Goal: Transaction & Acquisition: Purchase product/service

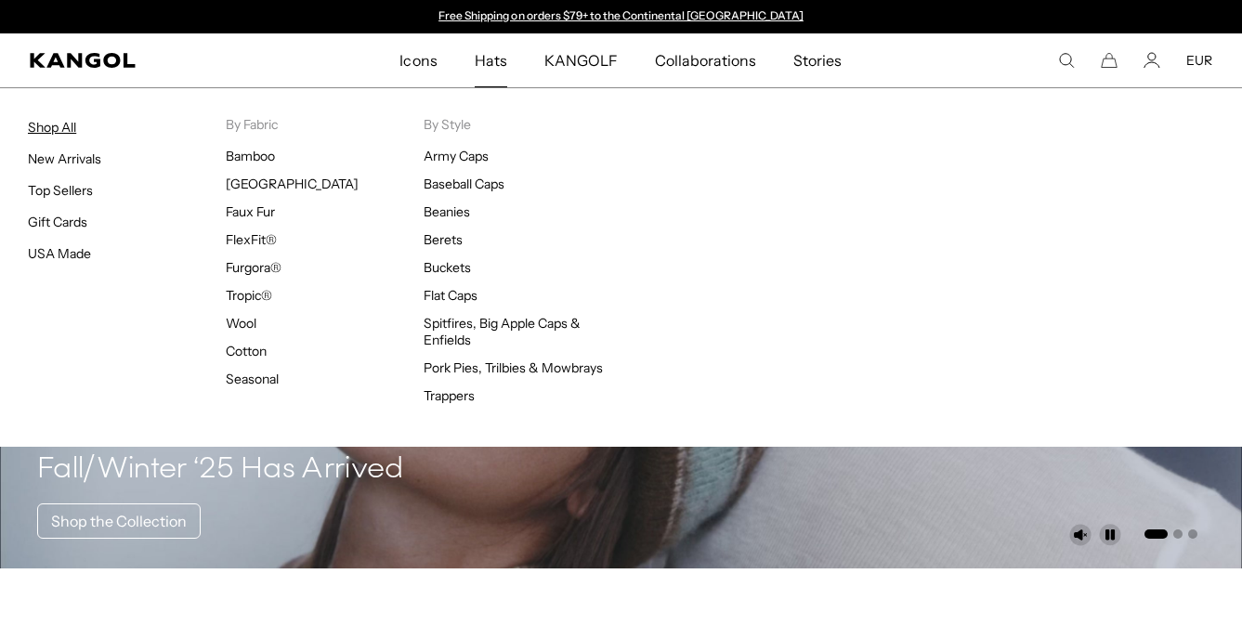
click at [61, 126] on link "Shop All" at bounding box center [52, 127] width 48 height 17
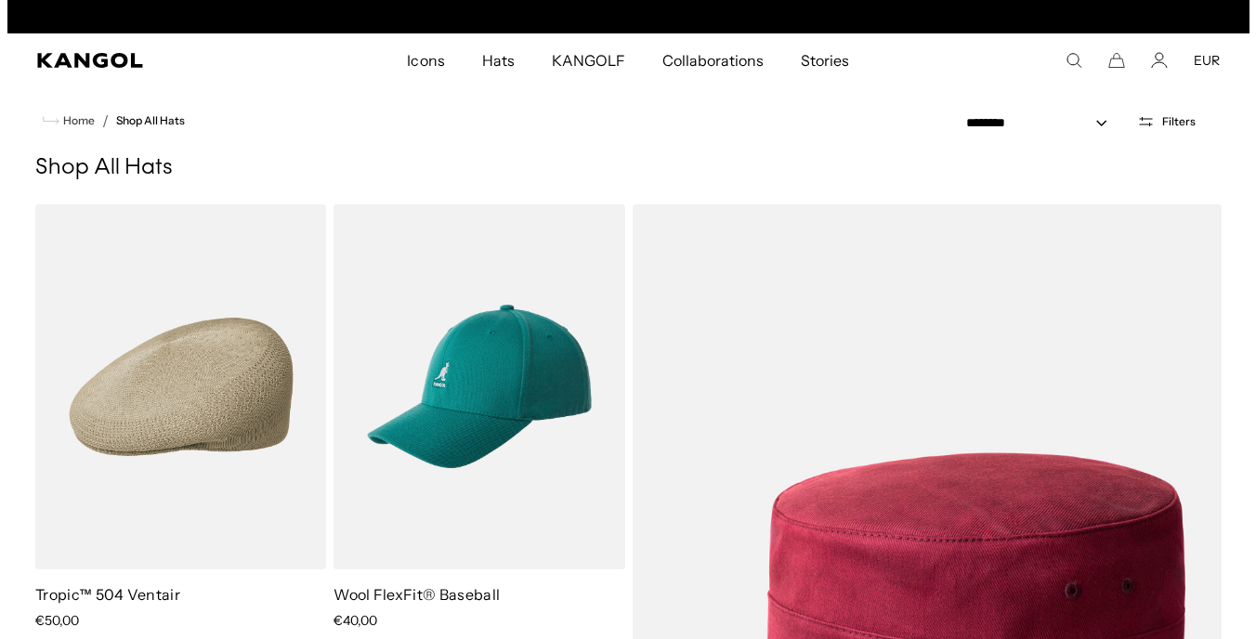
scroll to position [0, 383]
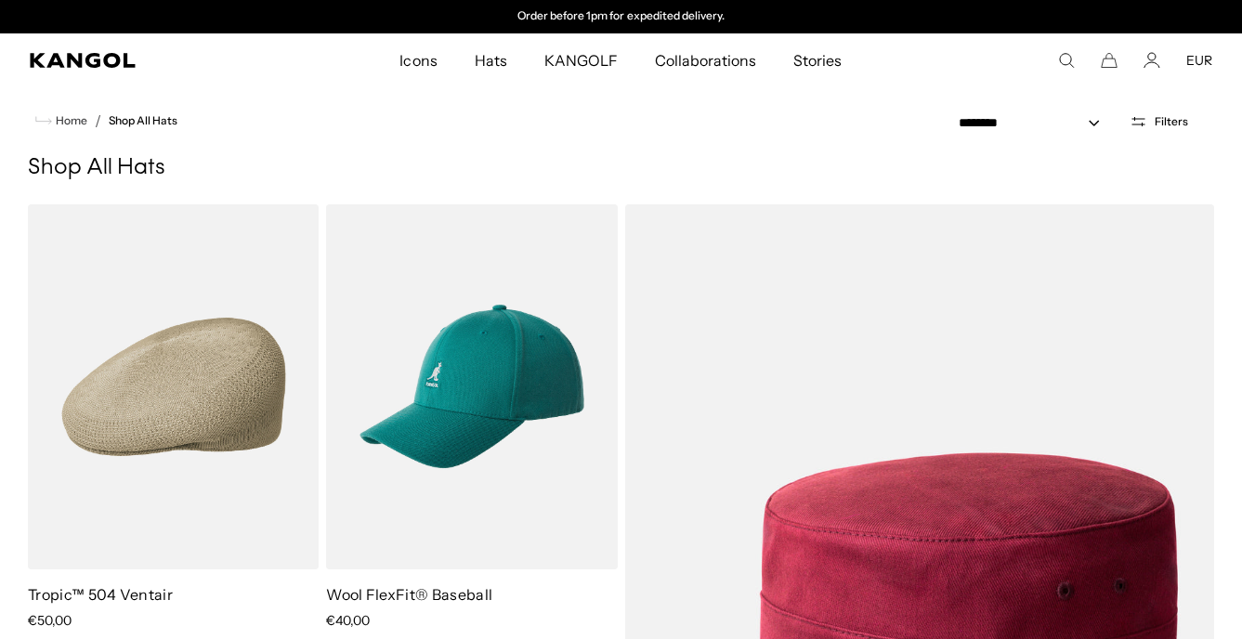
click at [1162, 115] on span "Filters" at bounding box center [1170, 121] width 33 height 13
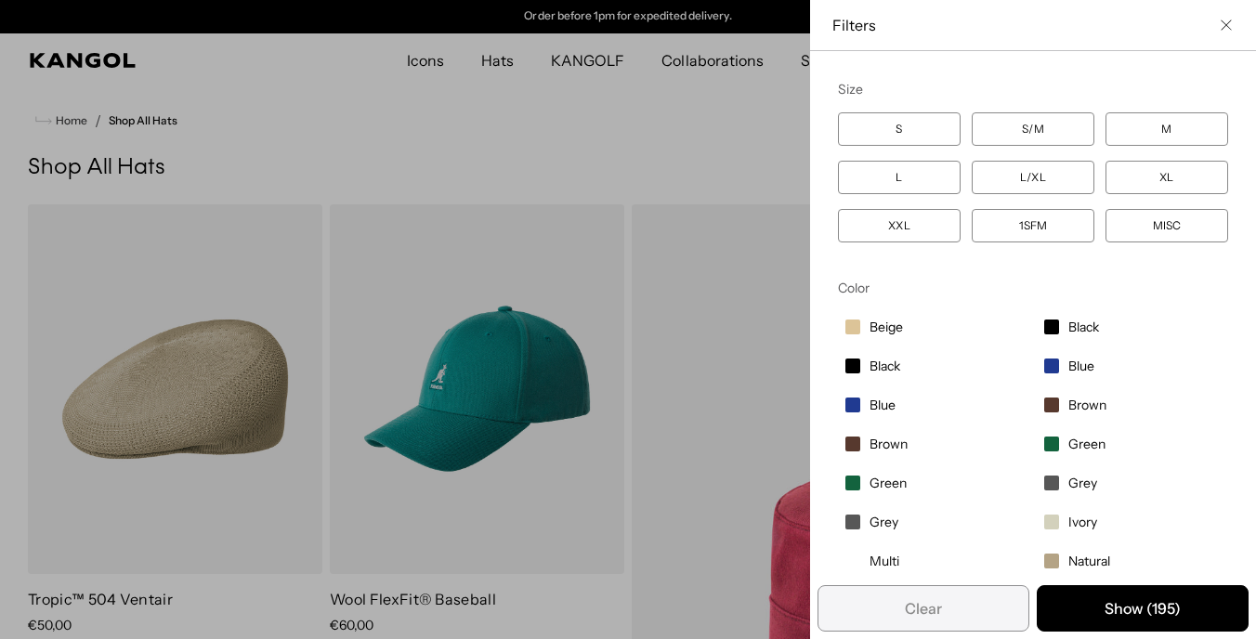
scroll to position [294, 0]
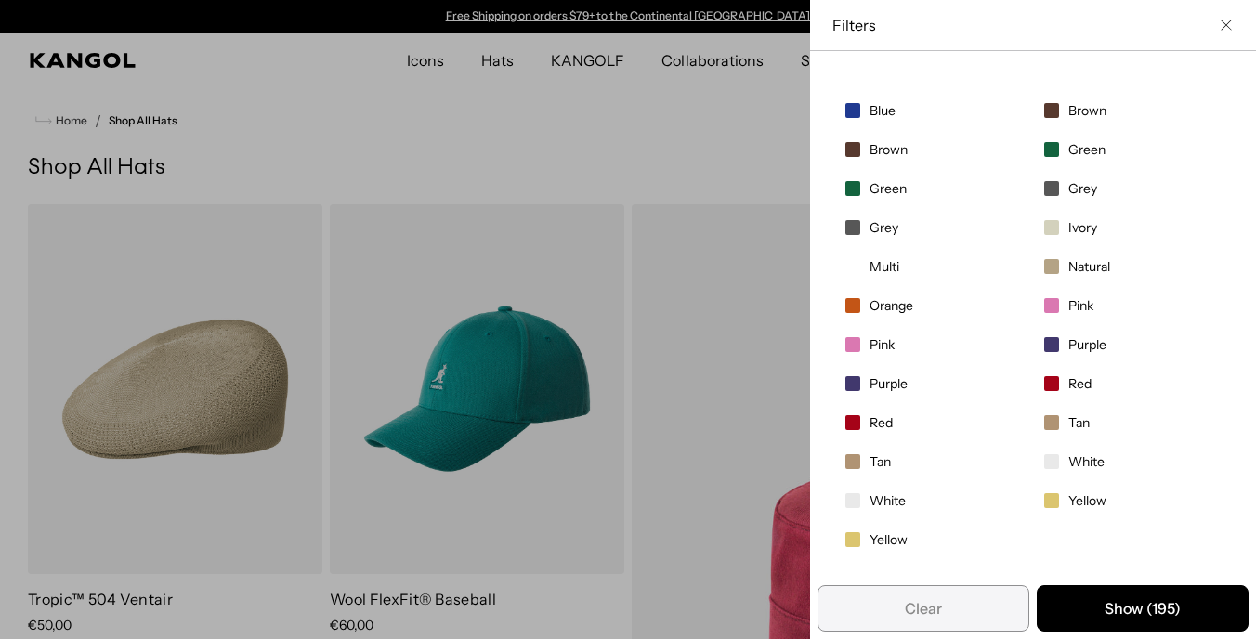
drag, startPoint x: 1244, startPoint y: 342, endPoint x: 872, endPoint y: 137, distance: 424.8
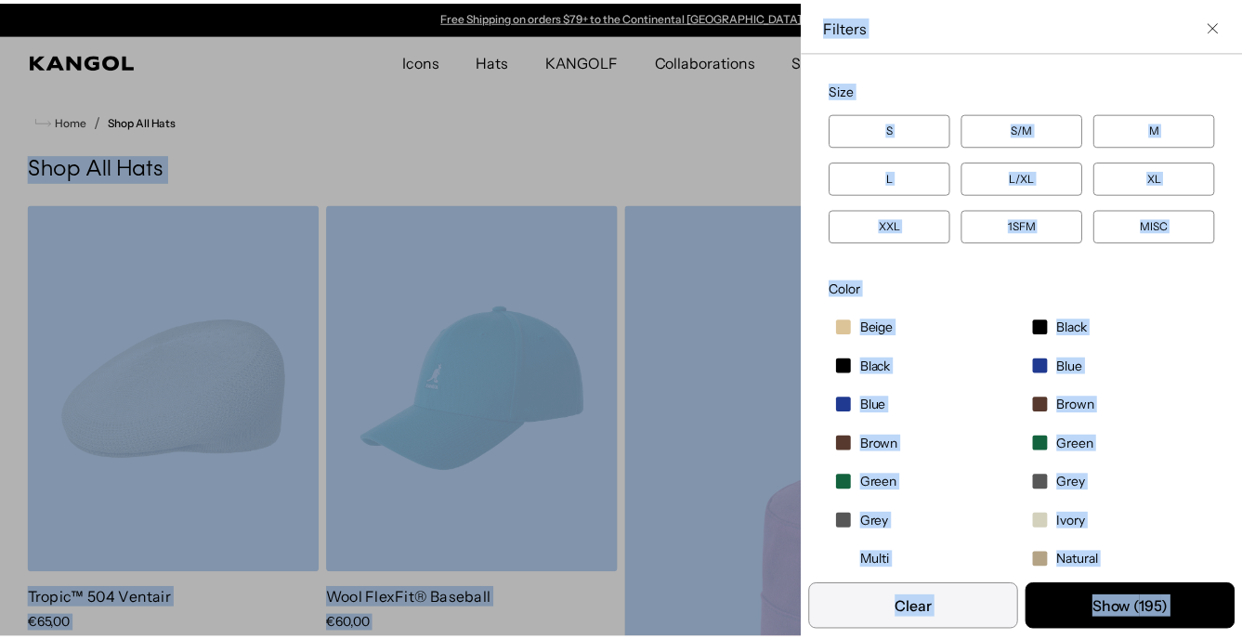
scroll to position [0, 383]
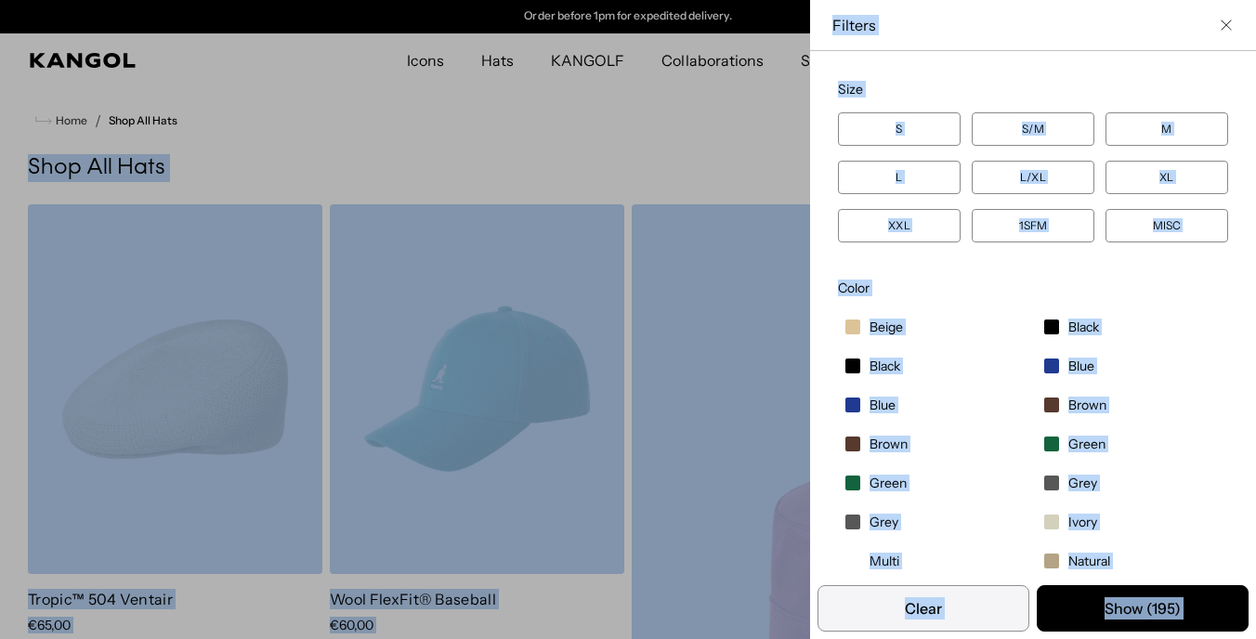
click at [540, 146] on div "Close filters list" at bounding box center [628, 319] width 1256 height 639
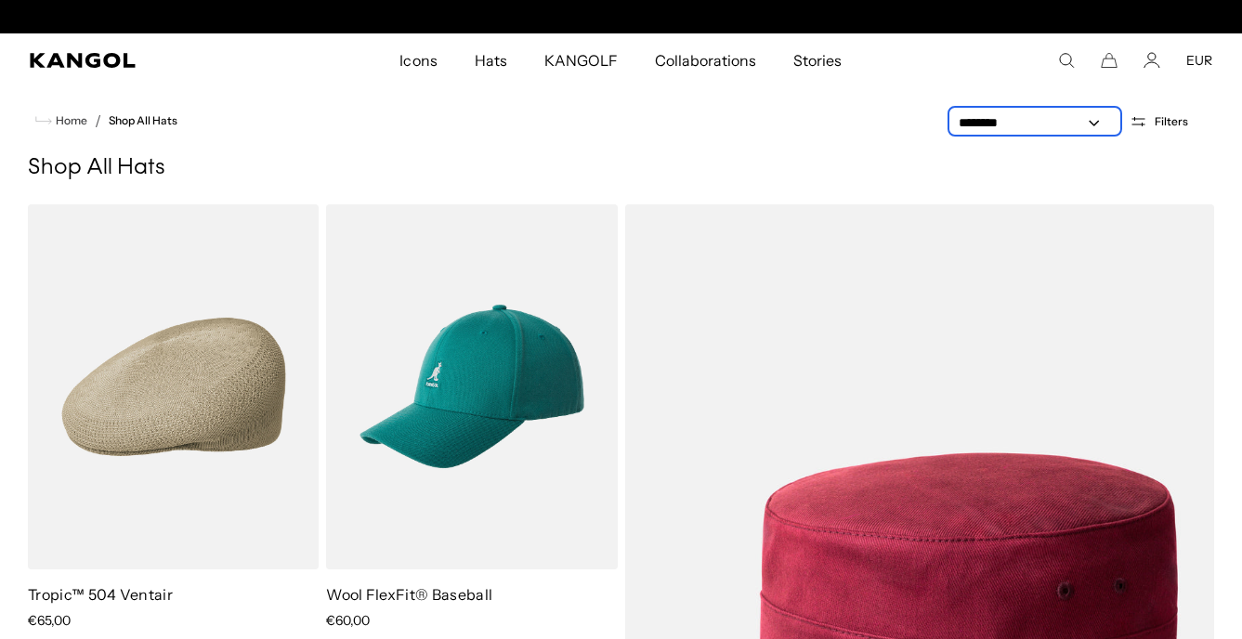
click at [1019, 126] on select "**********" at bounding box center [1034, 123] width 167 height 20
click at [952, 113] on select "**********" at bounding box center [1034, 123] width 167 height 20
click at [1014, 124] on select "**********" at bounding box center [1034, 123] width 167 height 20
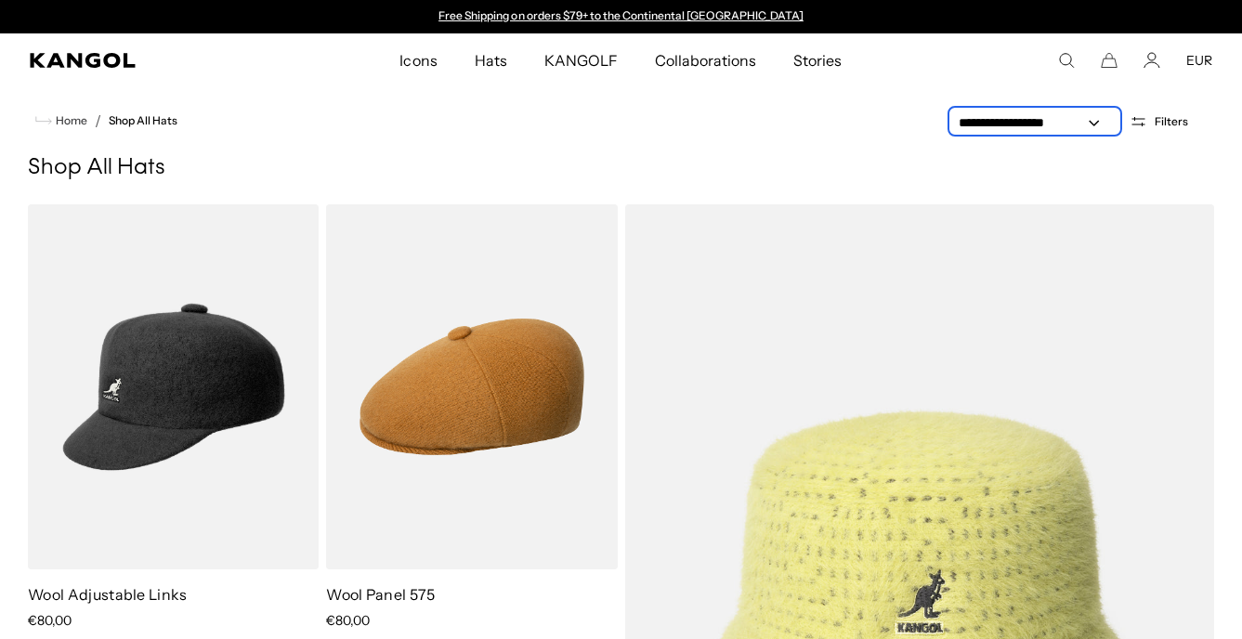
select select "******"
click at [952, 113] on select "**********" at bounding box center [1034, 123] width 167 height 20
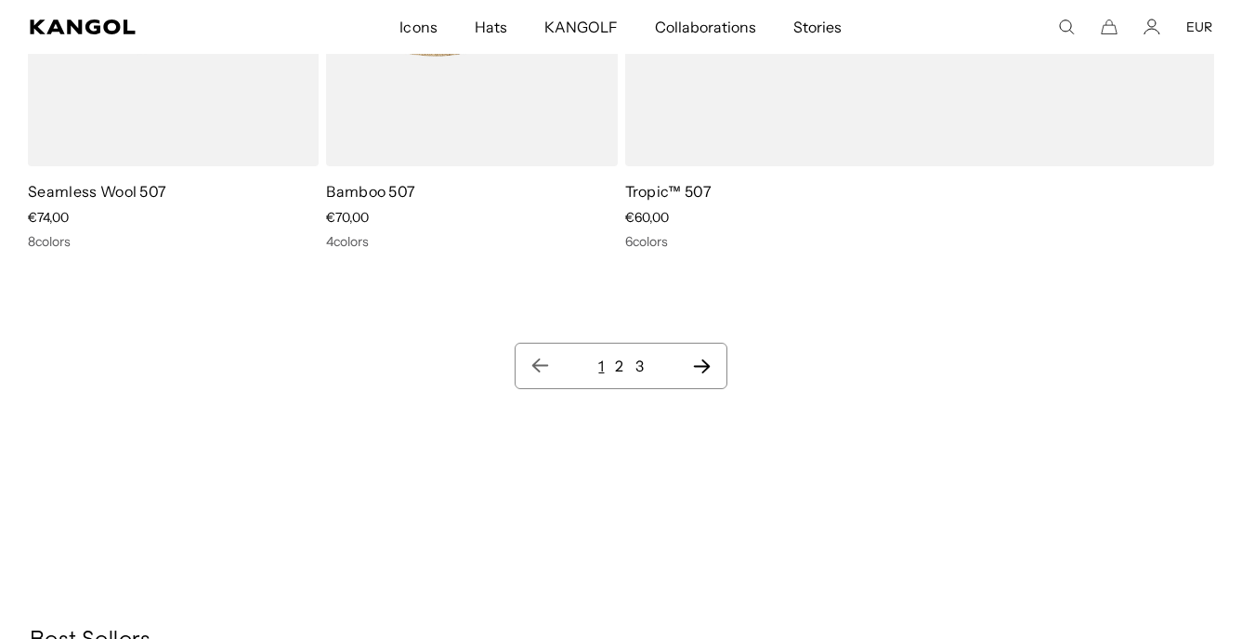
click at [618, 357] on link "2" at bounding box center [619, 366] width 8 height 19
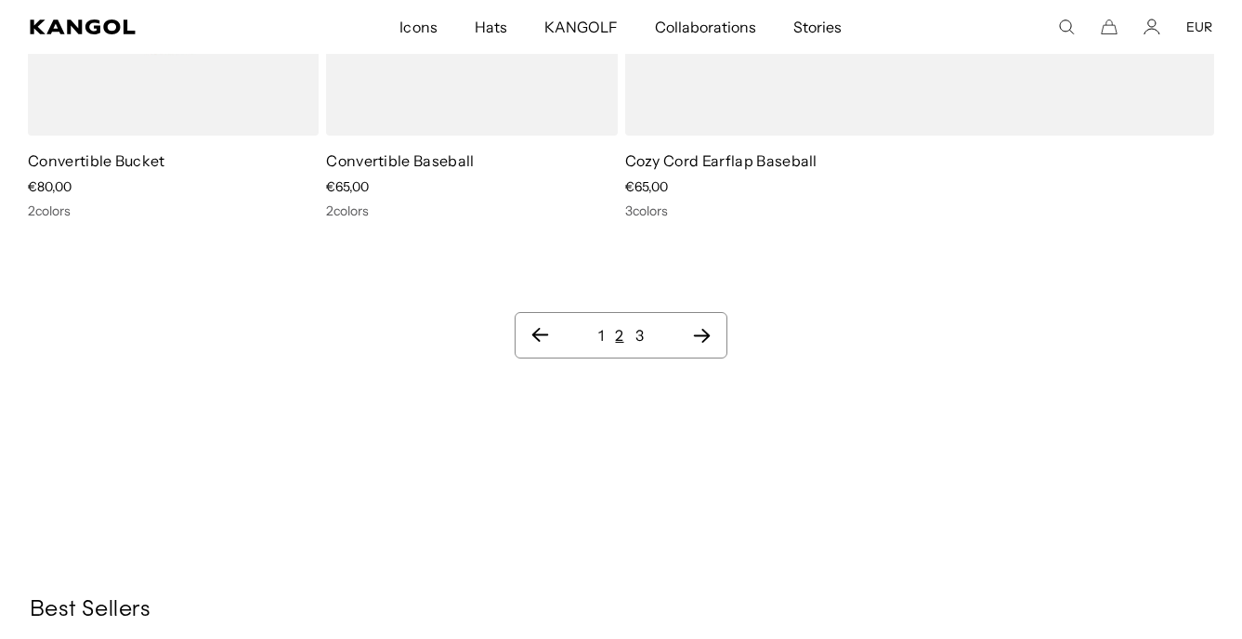
click at [643, 326] on link "3" at bounding box center [639, 335] width 8 height 19
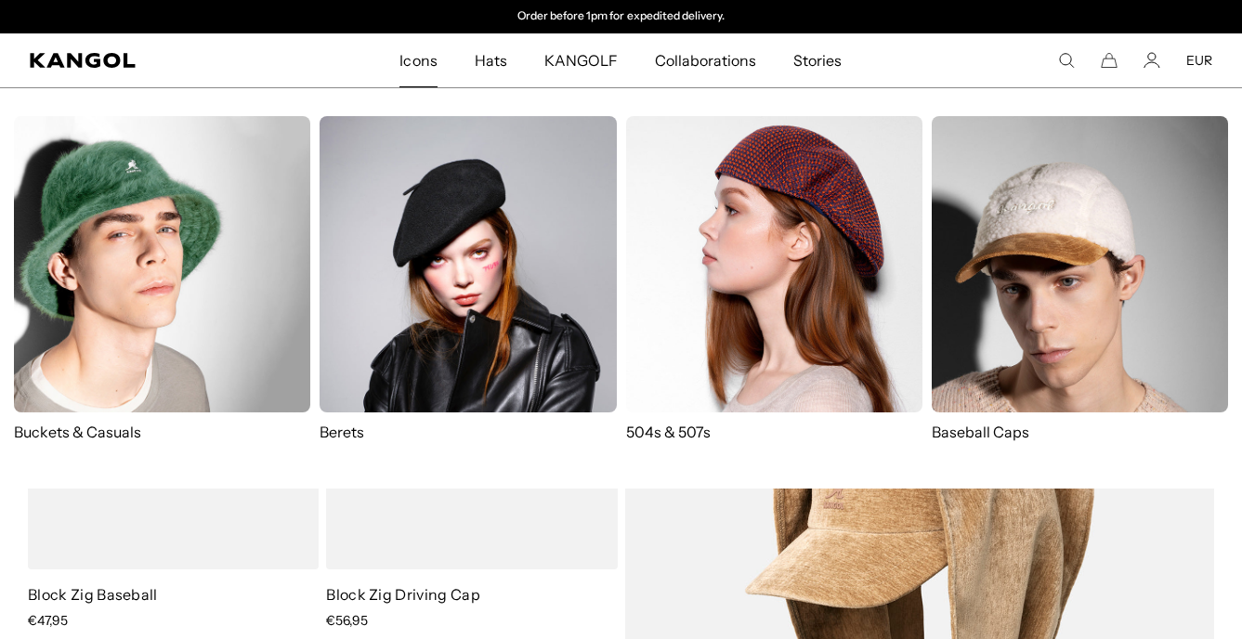
click at [429, 66] on span "Icons" at bounding box center [417, 60] width 37 height 54
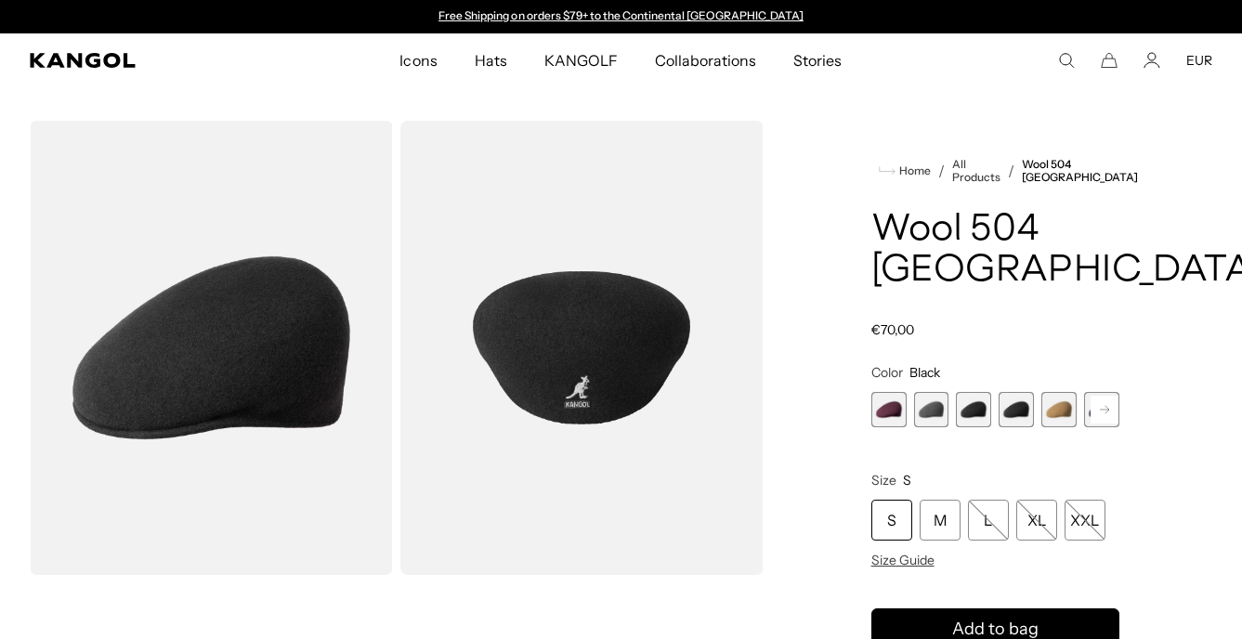
click at [926, 410] on span "2 of 12" at bounding box center [931, 409] width 35 height 35
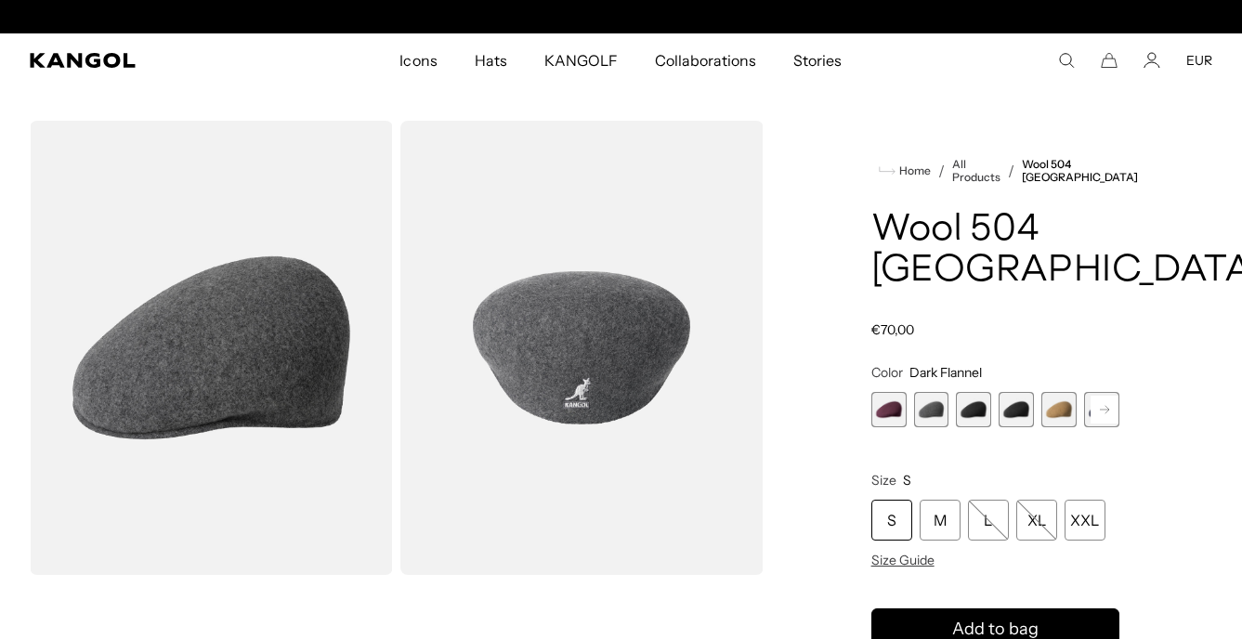
scroll to position [0, 383]
click at [1051, 414] on span "5 of 12" at bounding box center [1058, 409] width 35 height 35
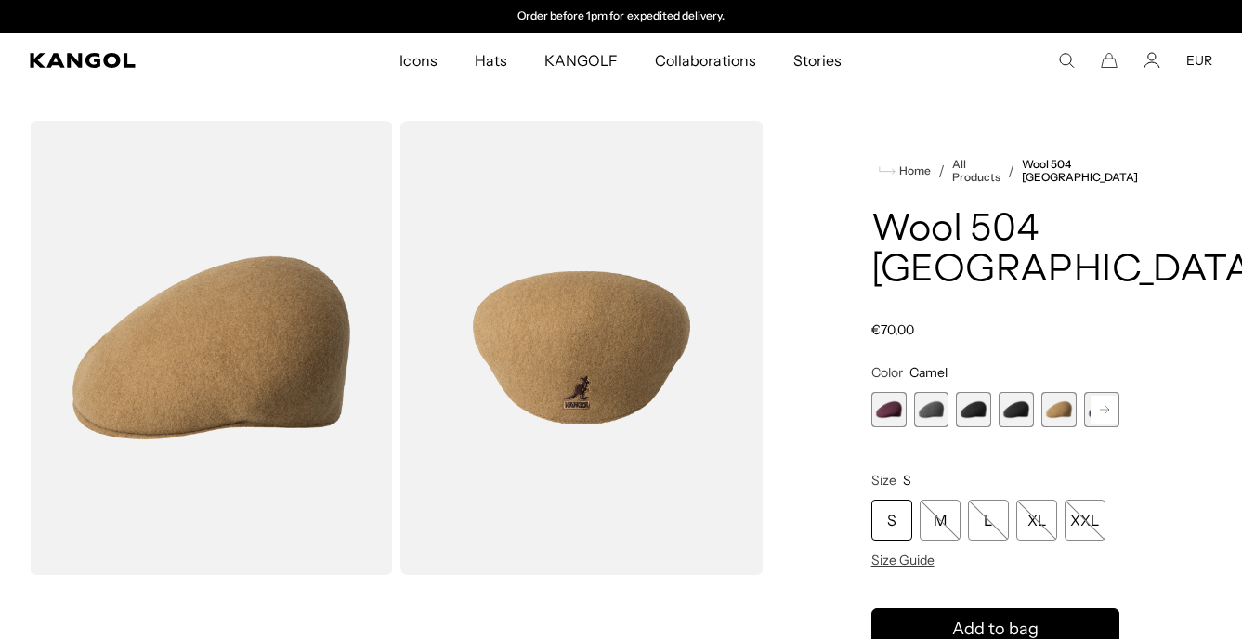
click at [1097, 409] on rect at bounding box center [1104, 410] width 28 height 28
click at [1057, 409] on span "6 of 12" at bounding box center [1058, 409] width 35 height 35
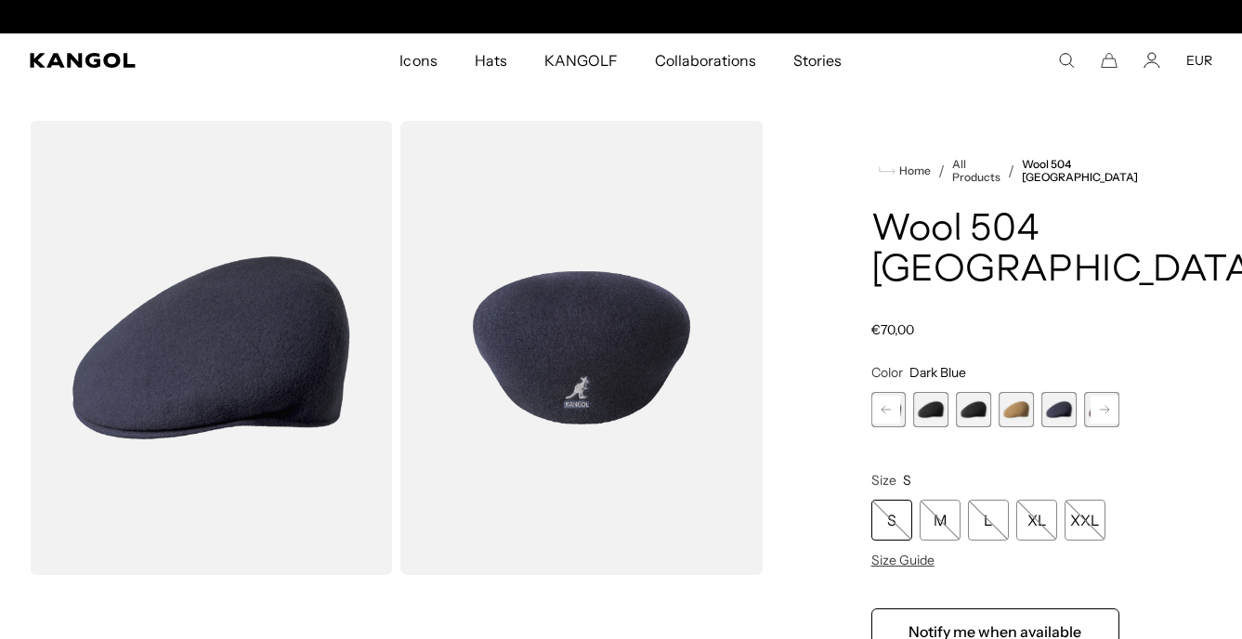
scroll to position [0, 383]
click at [1111, 410] on rect at bounding box center [1104, 410] width 28 height 28
click at [1060, 409] on span "7 of 12" at bounding box center [1058, 409] width 35 height 35
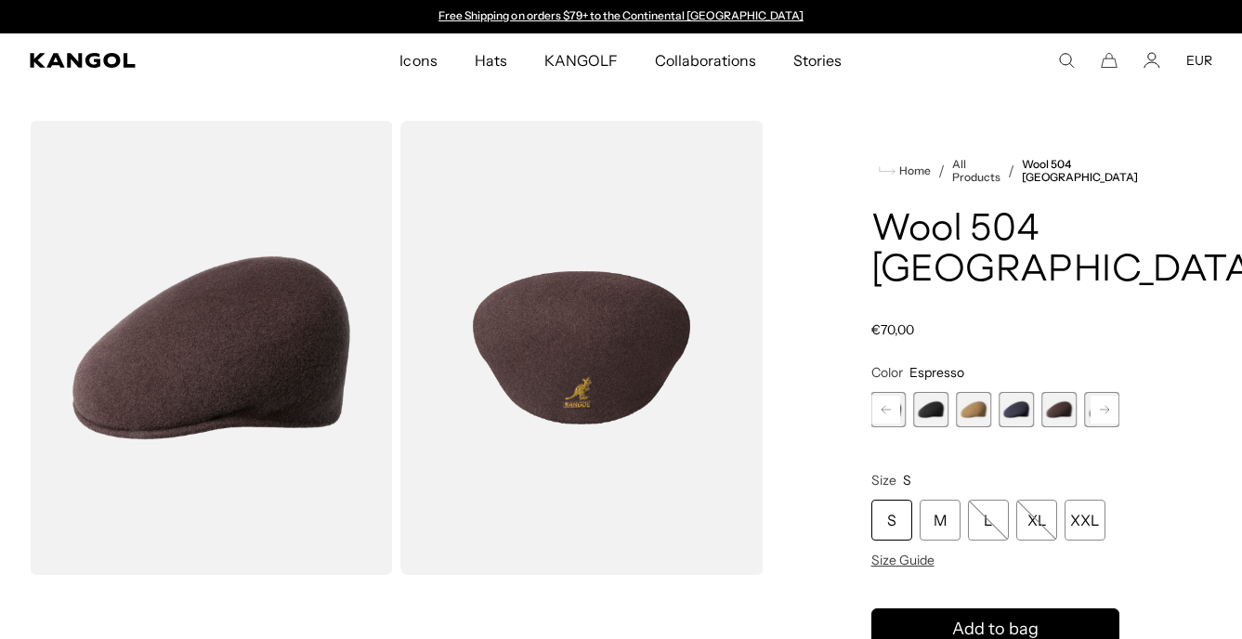
click at [1104, 410] on rect at bounding box center [1104, 410] width 28 height 28
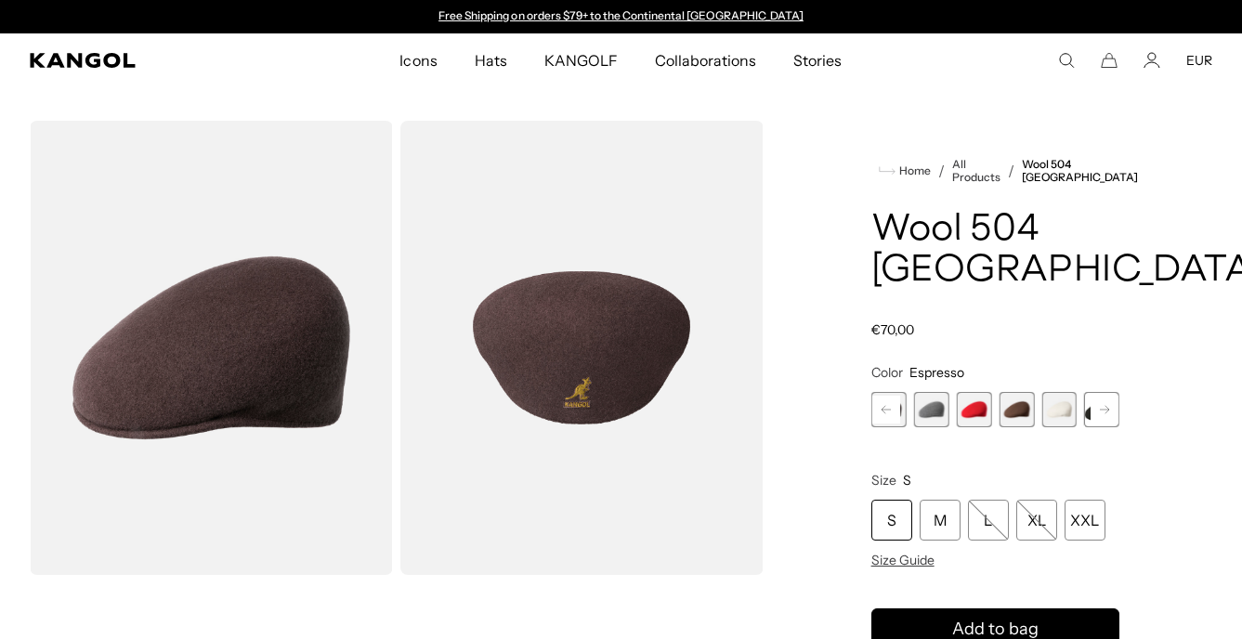
click at [1104, 410] on rect at bounding box center [1104, 410] width 28 height 28
click at [1104, 410] on span "12 of 12" at bounding box center [1101, 409] width 35 height 35
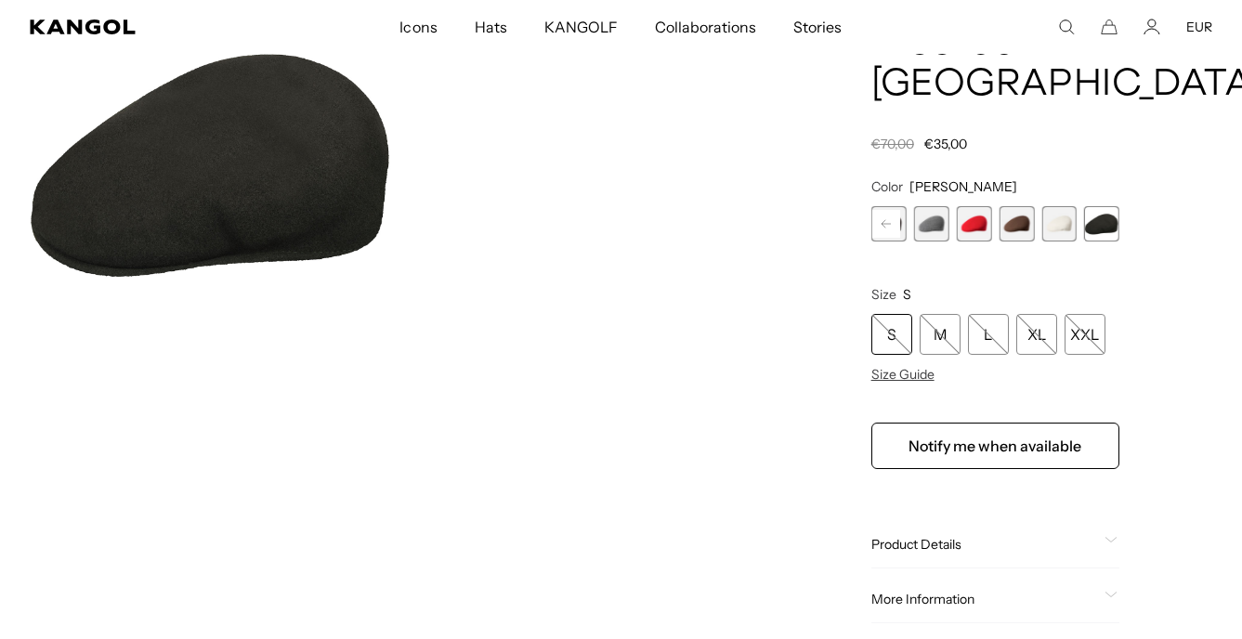
scroll to position [103, 0]
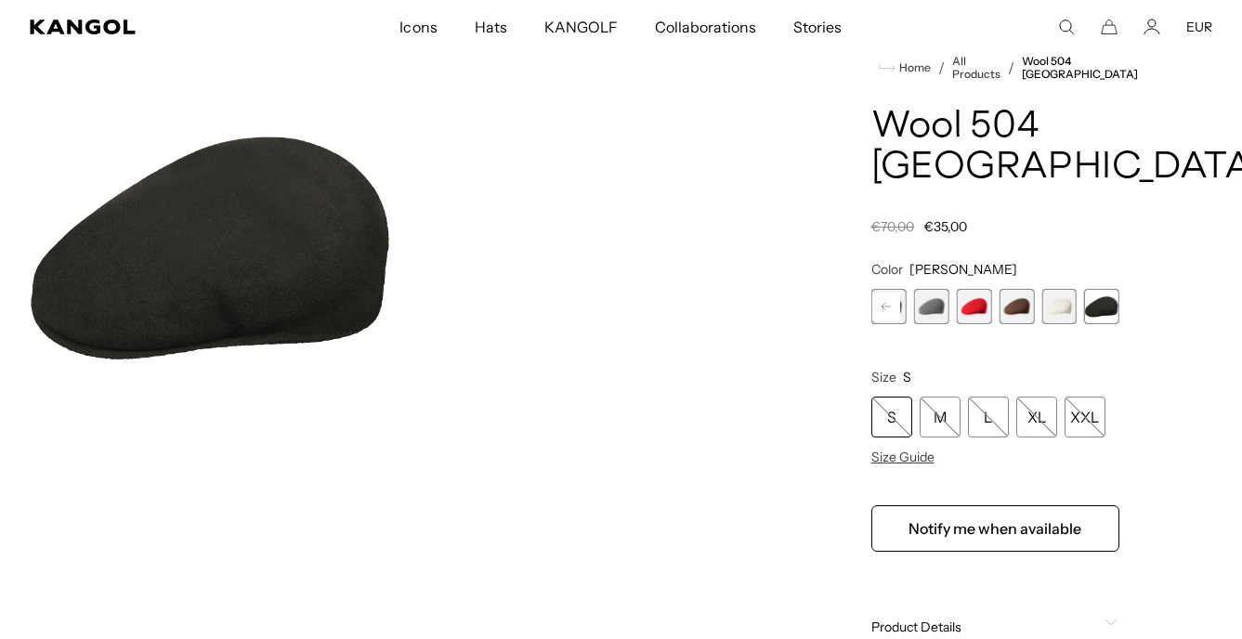
click at [1015, 311] on span "10 of 12" at bounding box center [1015, 306] width 35 height 35
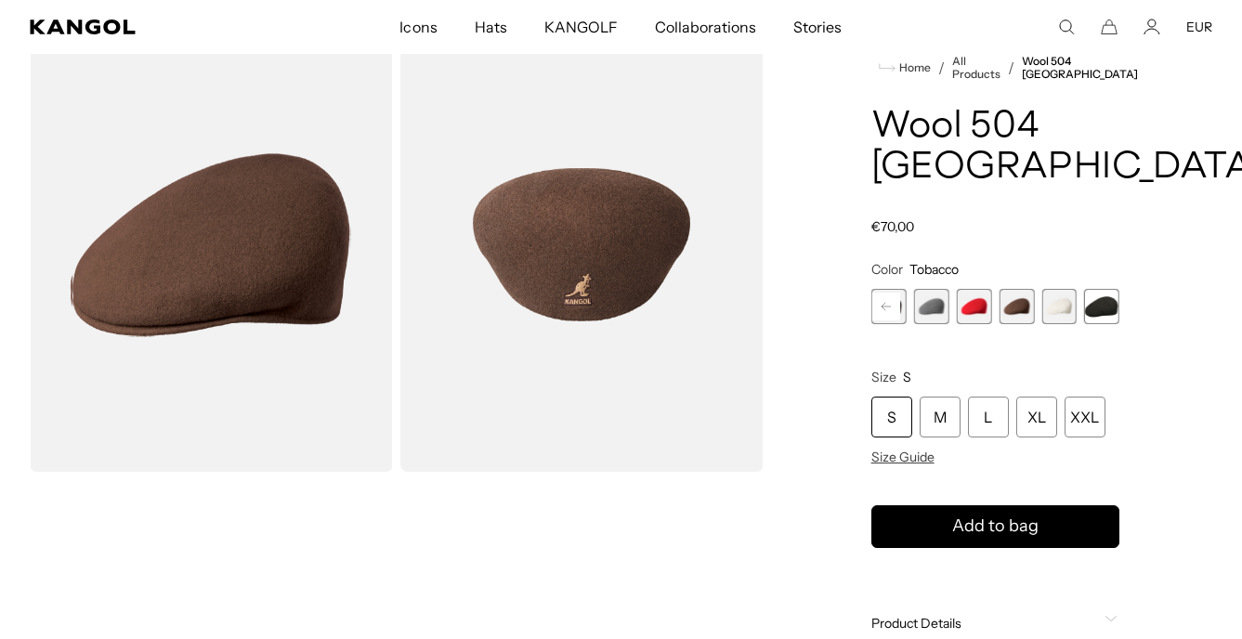
click at [940, 304] on span "8 of 12" at bounding box center [931, 306] width 35 height 35
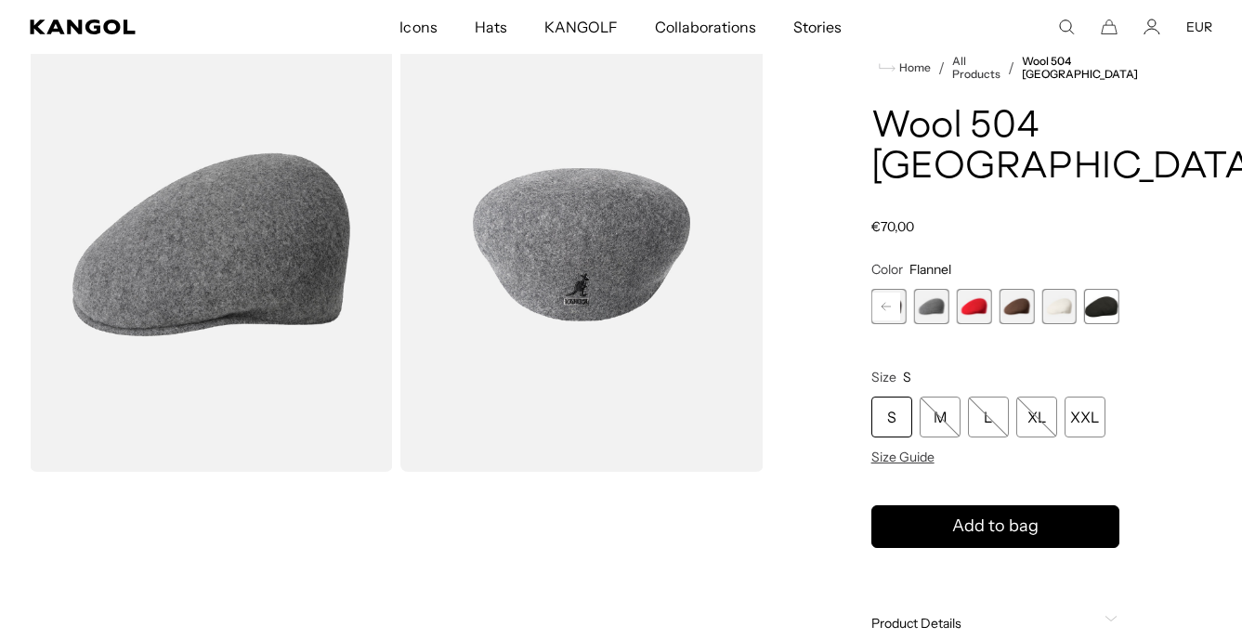
scroll to position [0, 383]
click at [1062, 311] on span "11 of 12" at bounding box center [1058, 306] width 35 height 35
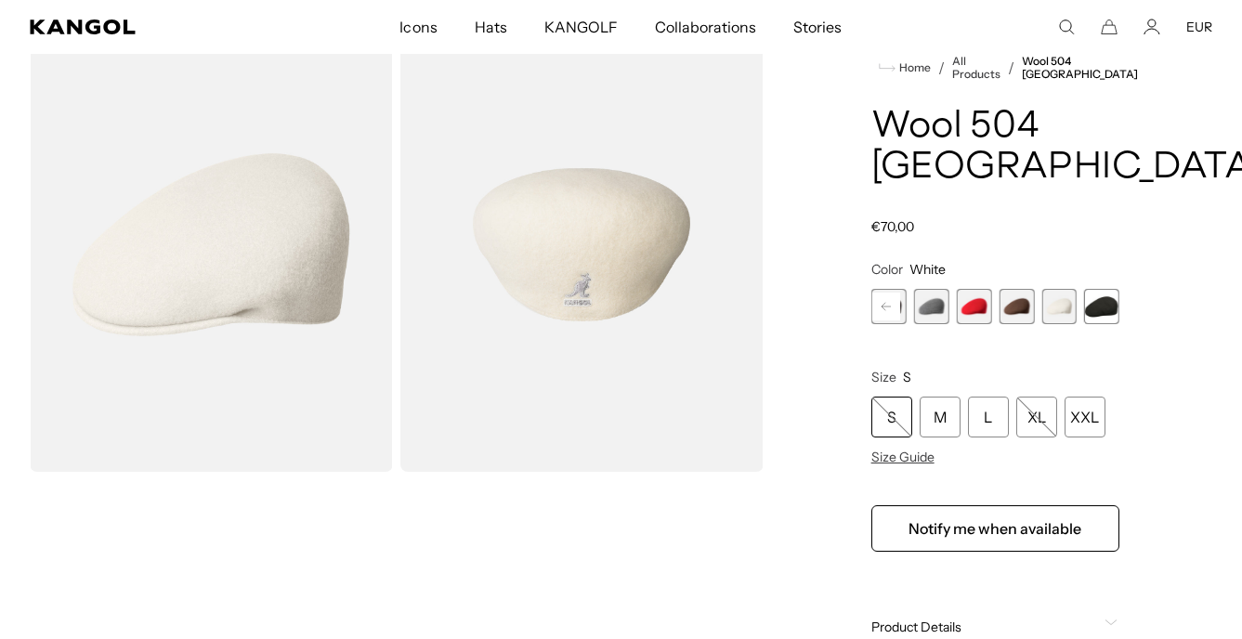
click at [929, 301] on span "8 of 12" at bounding box center [931, 306] width 35 height 35
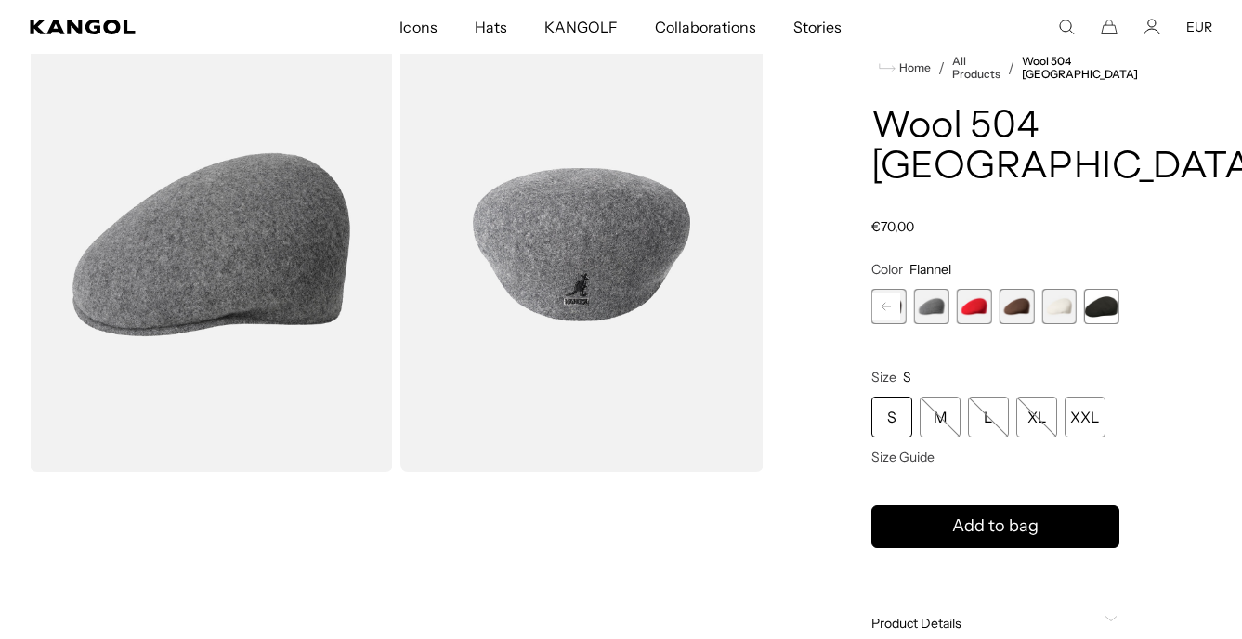
click at [886, 304] on rect at bounding box center [886, 307] width 28 height 28
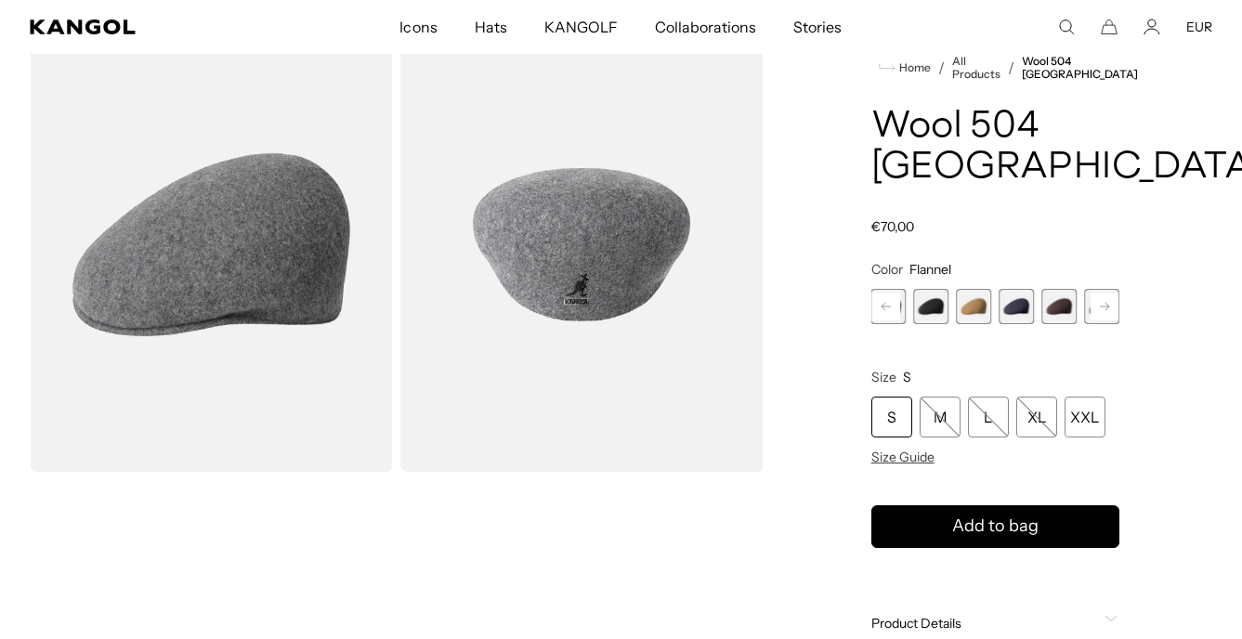
click at [978, 305] on span "5 of 12" at bounding box center [973, 306] width 35 height 35
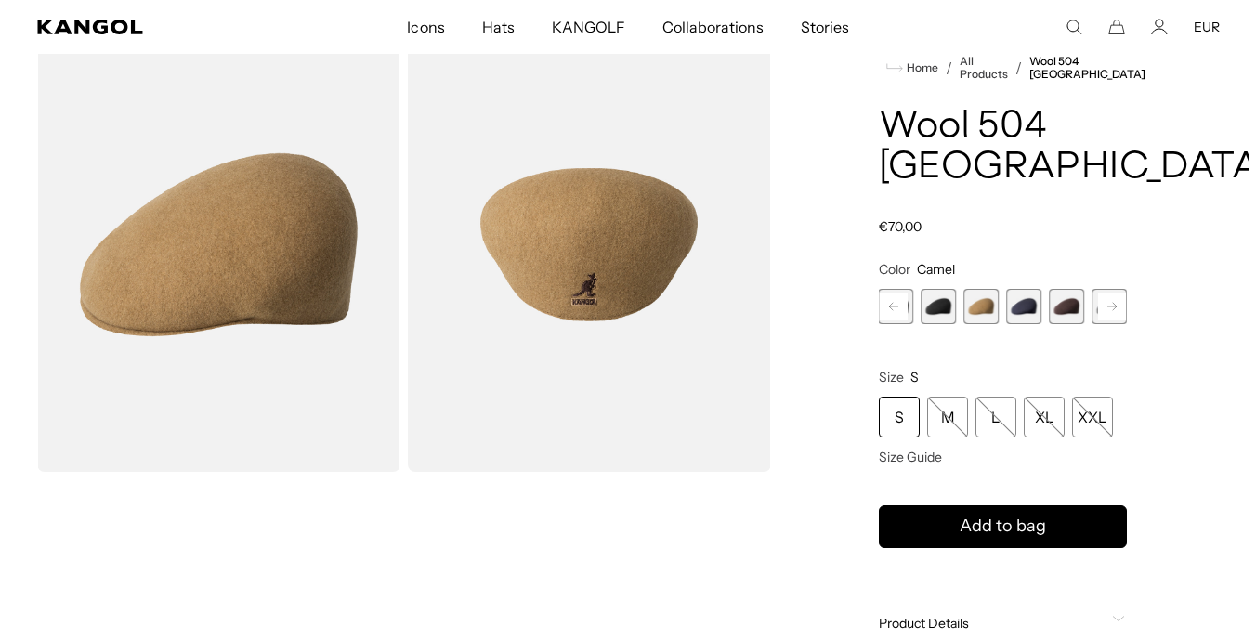
scroll to position [0, 383]
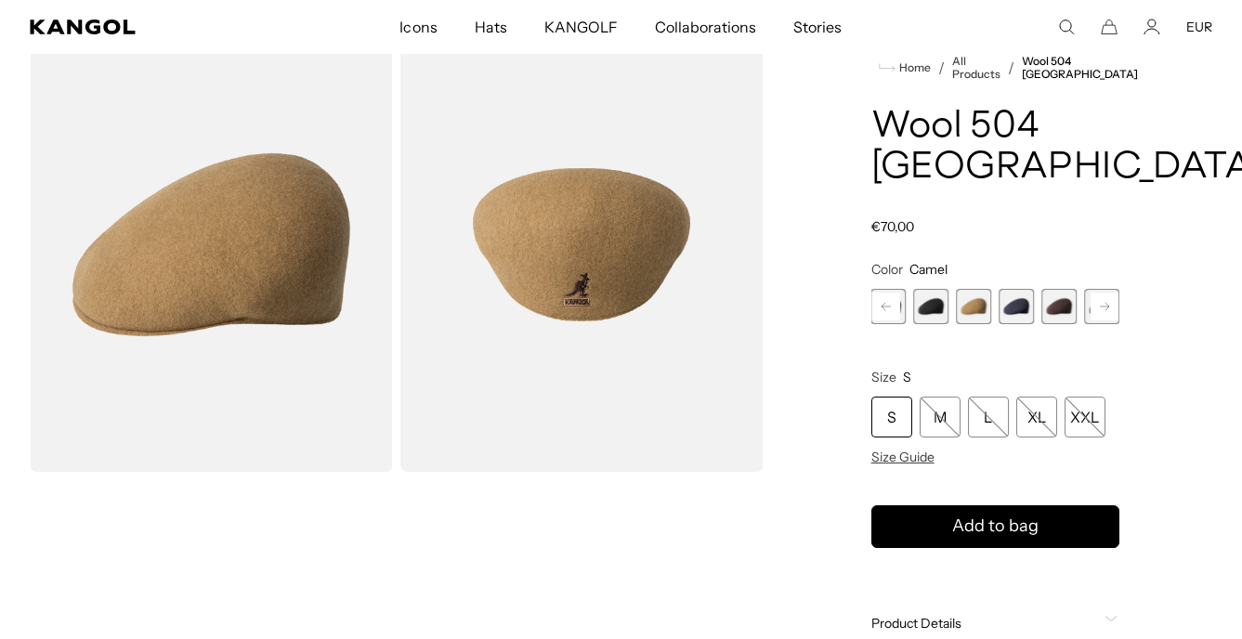
click at [887, 308] on rect at bounding box center [886, 307] width 28 height 28
click at [887, 308] on div "Previous Next Vino Variant sold out or unavailable Dark Flannel Variant sold ou…" at bounding box center [995, 306] width 248 height 35
click at [887, 308] on span "1 of 12" at bounding box center [888, 306] width 35 height 35
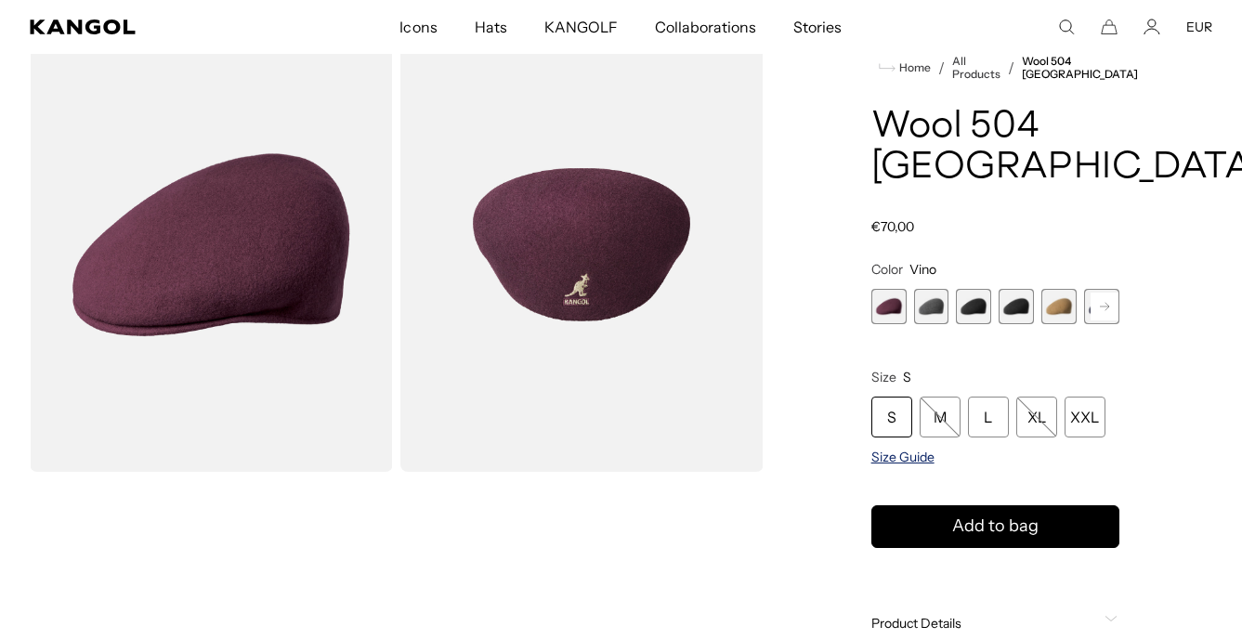
click at [896, 453] on span "Size Guide" at bounding box center [902, 457] width 63 height 17
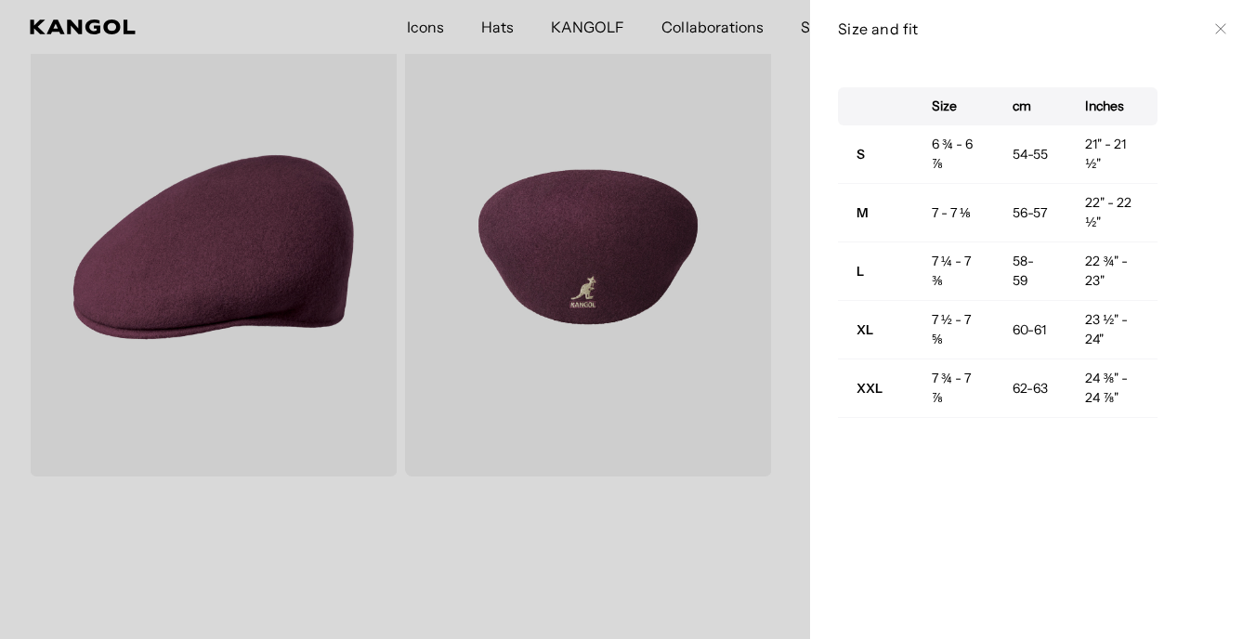
click at [1215, 25] on icon at bounding box center [1220, 28] width 11 height 11
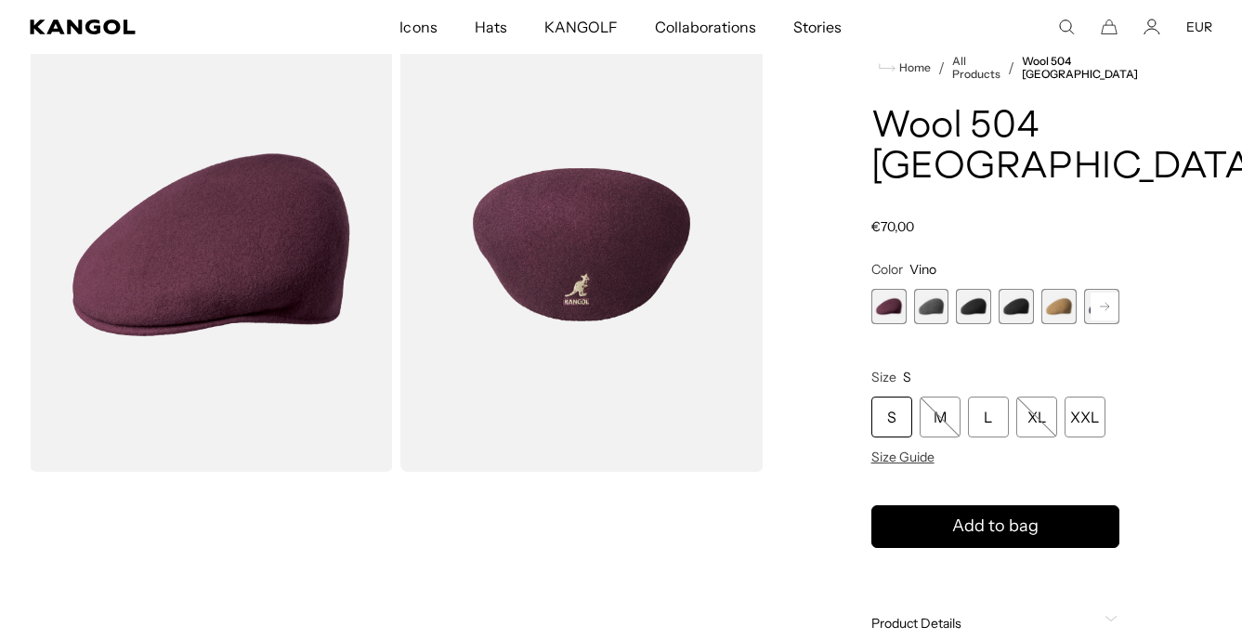
click at [969, 310] on span "3 of 12" at bounding box center [973, 306] width 35 height 35
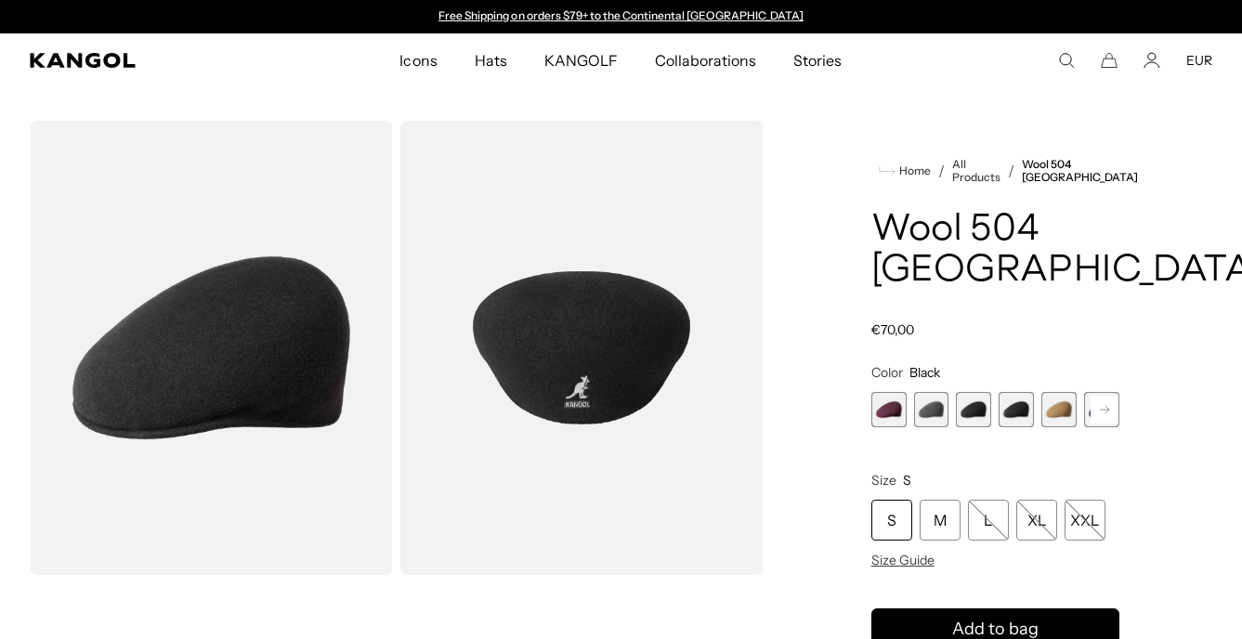
click at [1057, 399] on span "5 of 12" at bounding box center [1058, 409] width 35 height 35
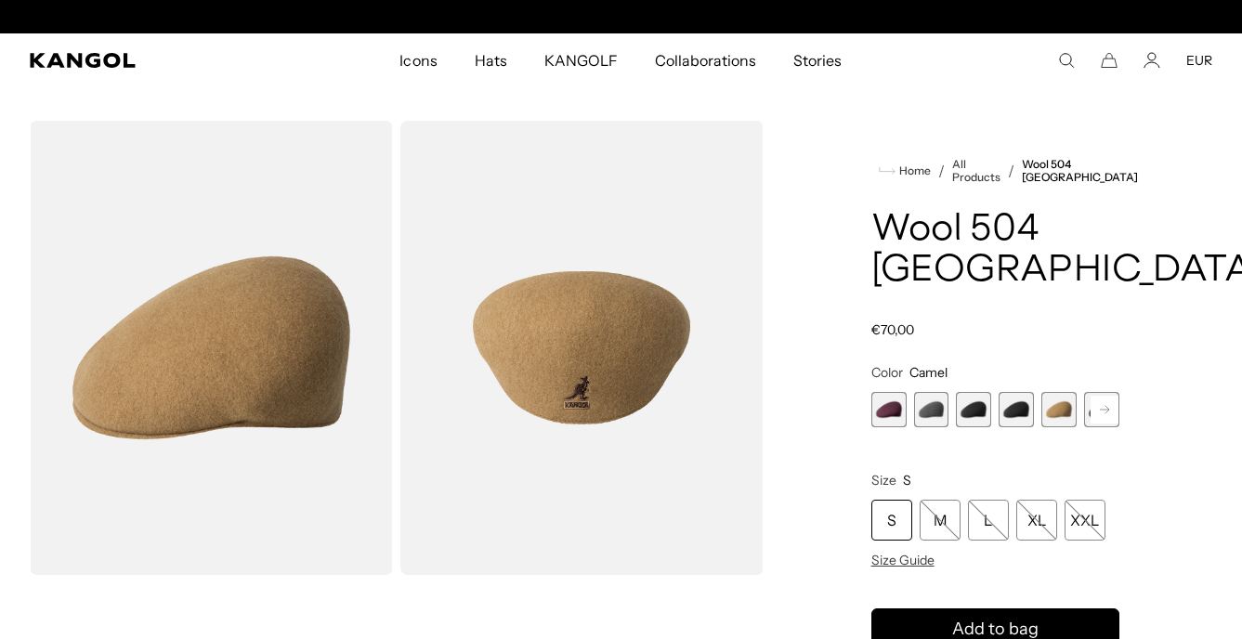
scroll to position [0, 383]
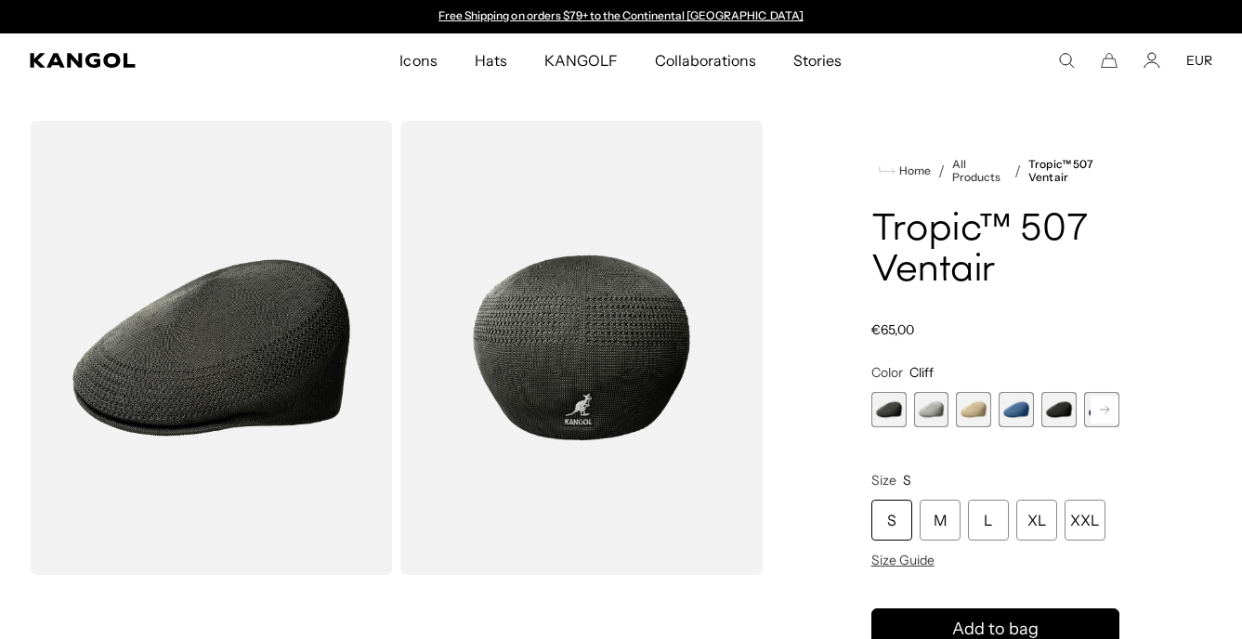
click at [1053, 421] on span "5 of 9" at bounding box center [1058, 409] width 35 height 35
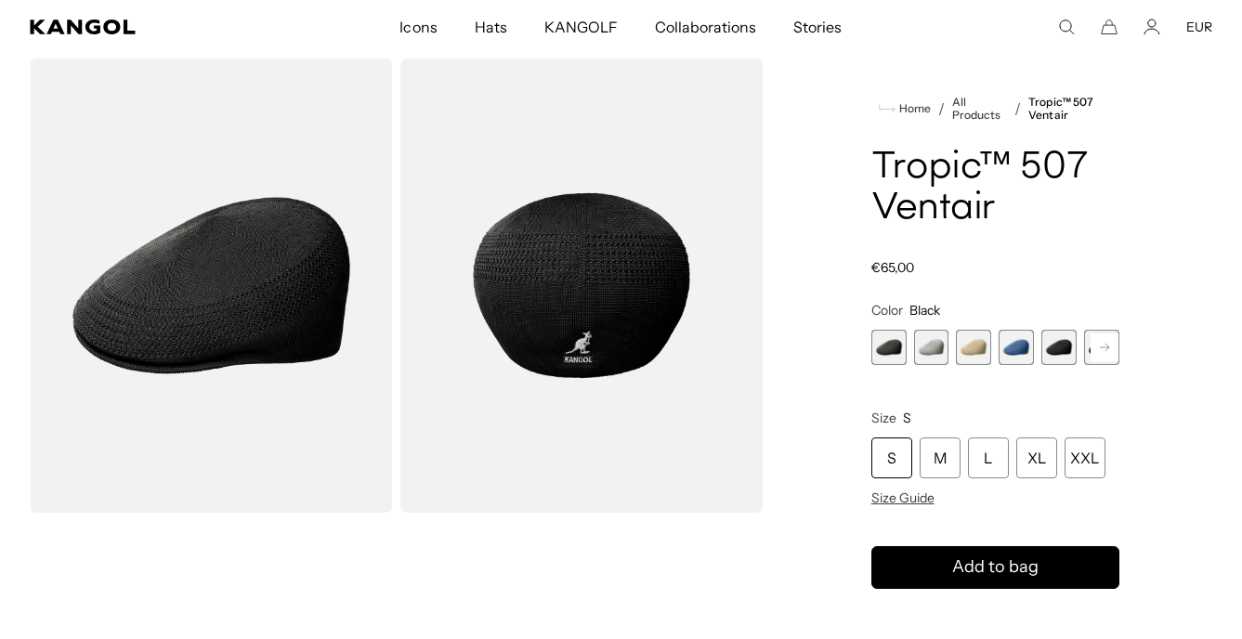
scroll to position [0, 383]
click at [1106, 348] on rect at bounding box center [1104, 347] width 28 height 28
click at [1104, 349] on rect at bounding box center [1104, 347] width 28 height 28
click at [1065, 350] on span "7 of 9" at bounding box center [1058, 347] width 35 height 35
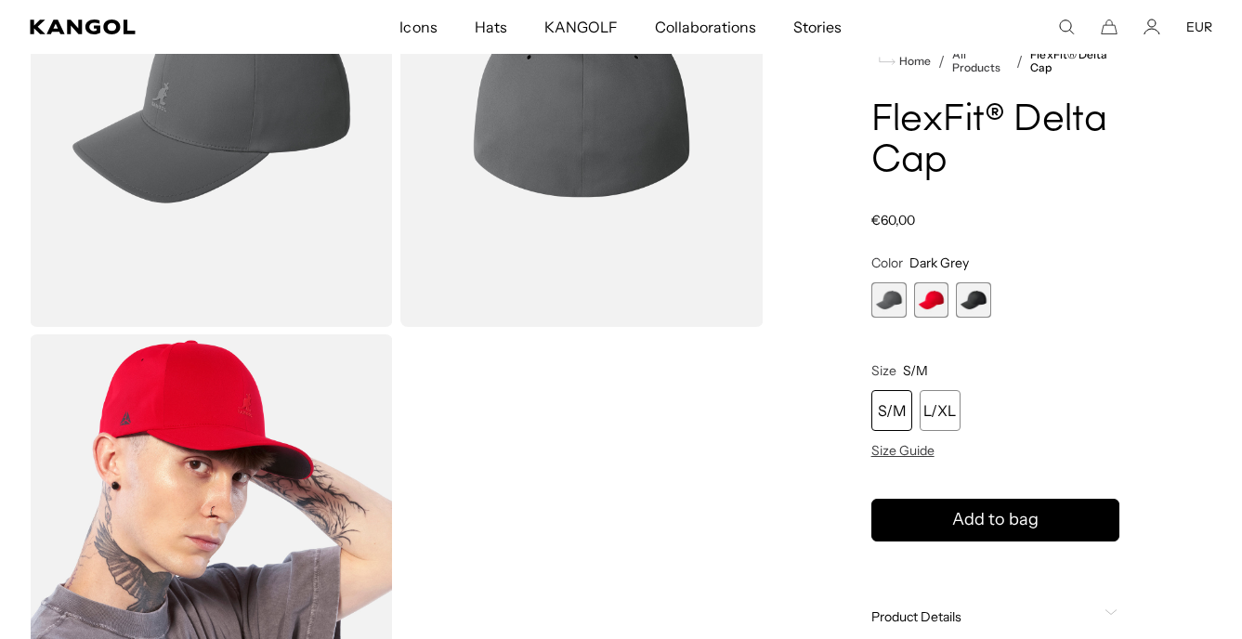
scroll to position [118, 0]
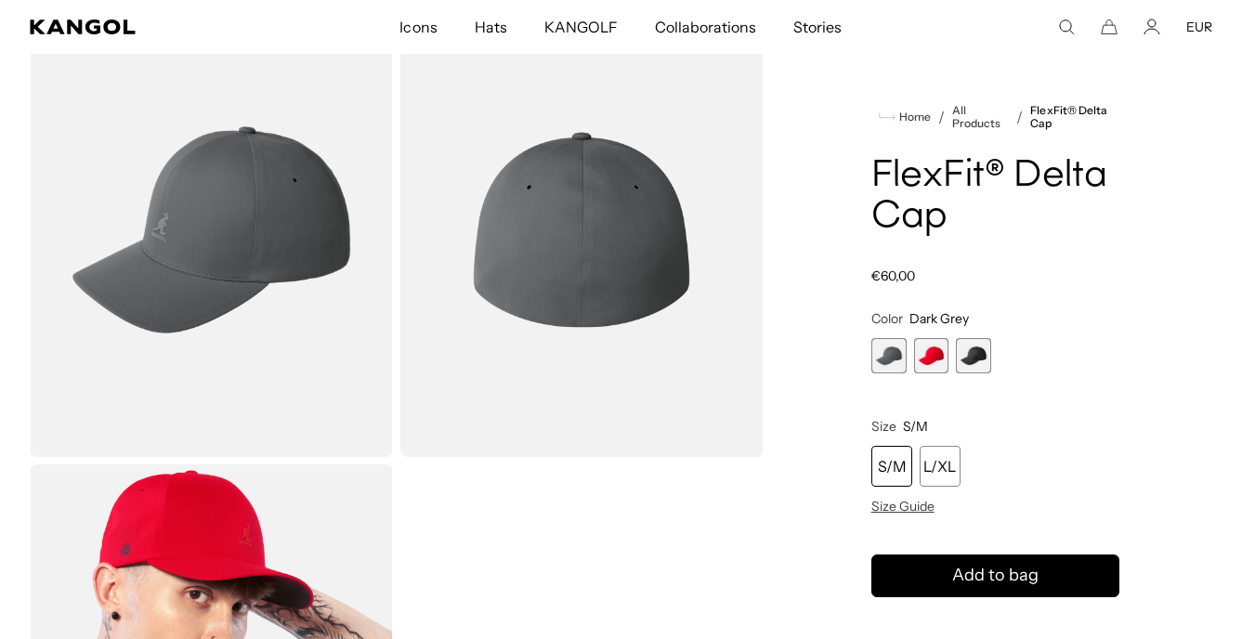
click at [971, 363] on span "3 of 3" at bounding box center [973, 355] width 35 height 35
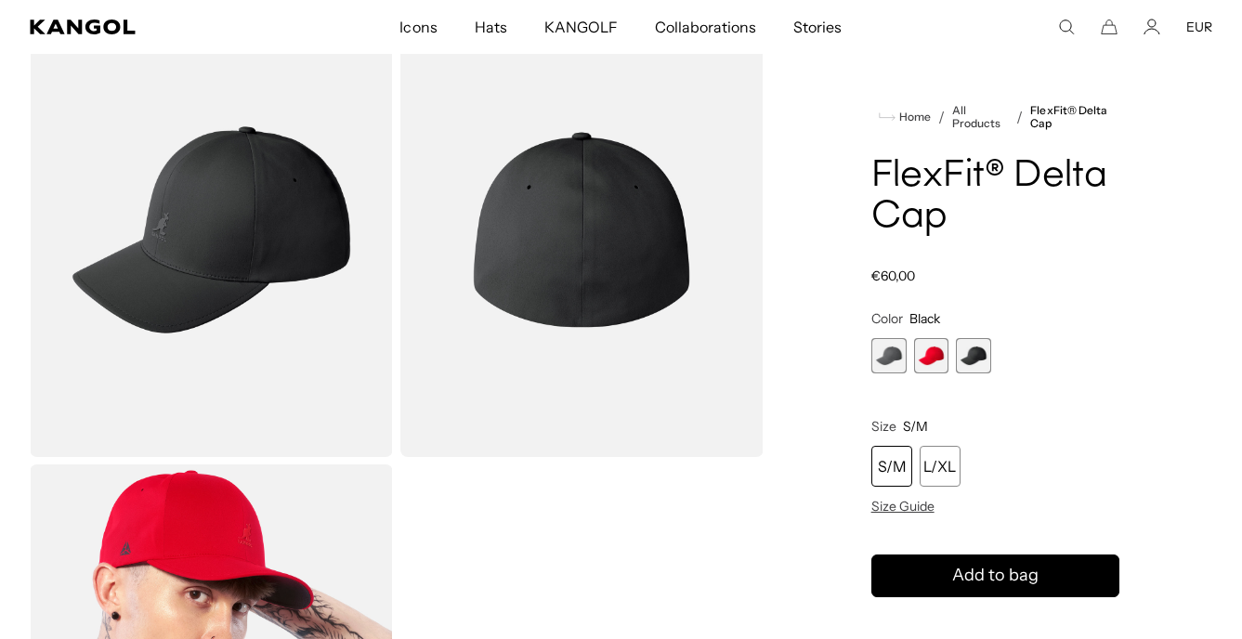
scroll to position [0, 383]
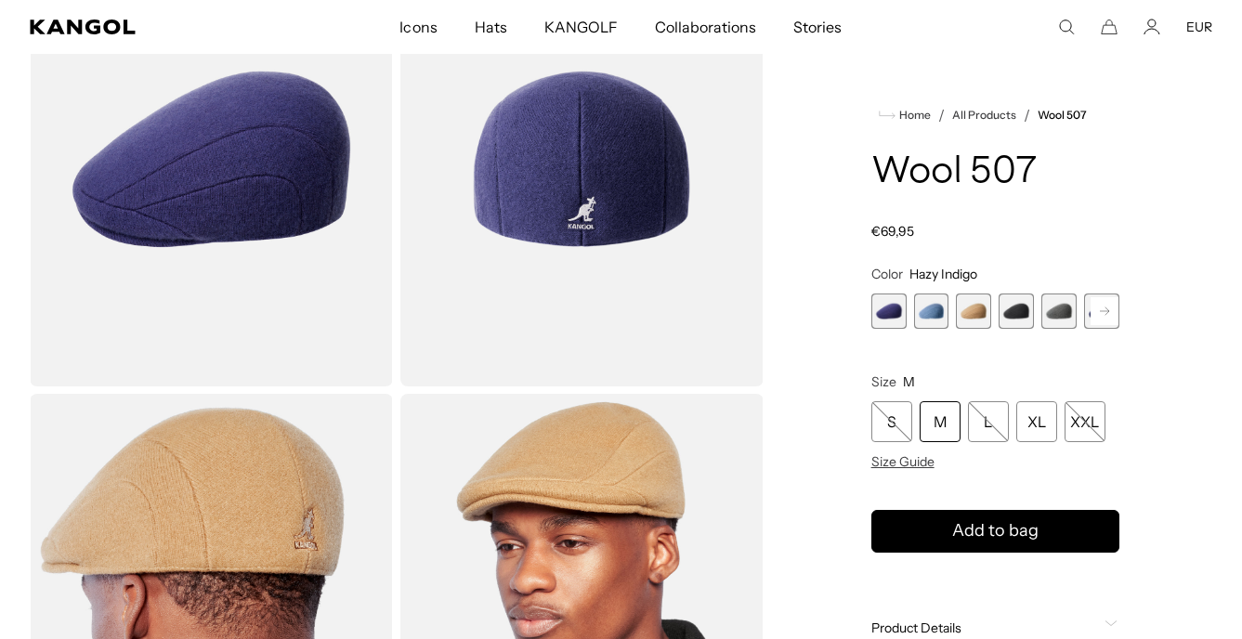
scroll to position [0, 383]
click at [1100, 312] on rect at bounding box center [1104, 311] width 28 height 28
click at [1100, 312] on div "Previous Next Hazy Indigo Variant sold out or unavailable Denim Blue Variant so…" at bounding box center [995, 310] width 248 height 35
click at [1100, 312] on span "7 of 7" at bounding box center [1101, 310] width 35 height 35
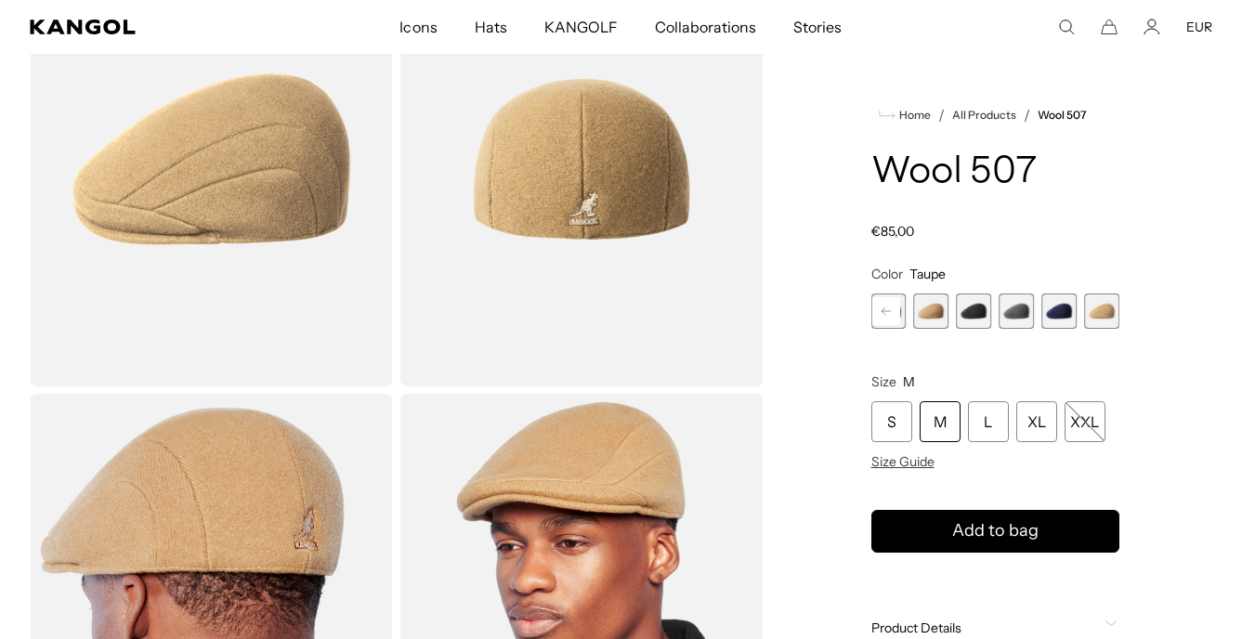
scroll to position [0, 383]
click at [1063, 312] on span "6 of 7" at bounding box center [1058, 310] width 35 height 35
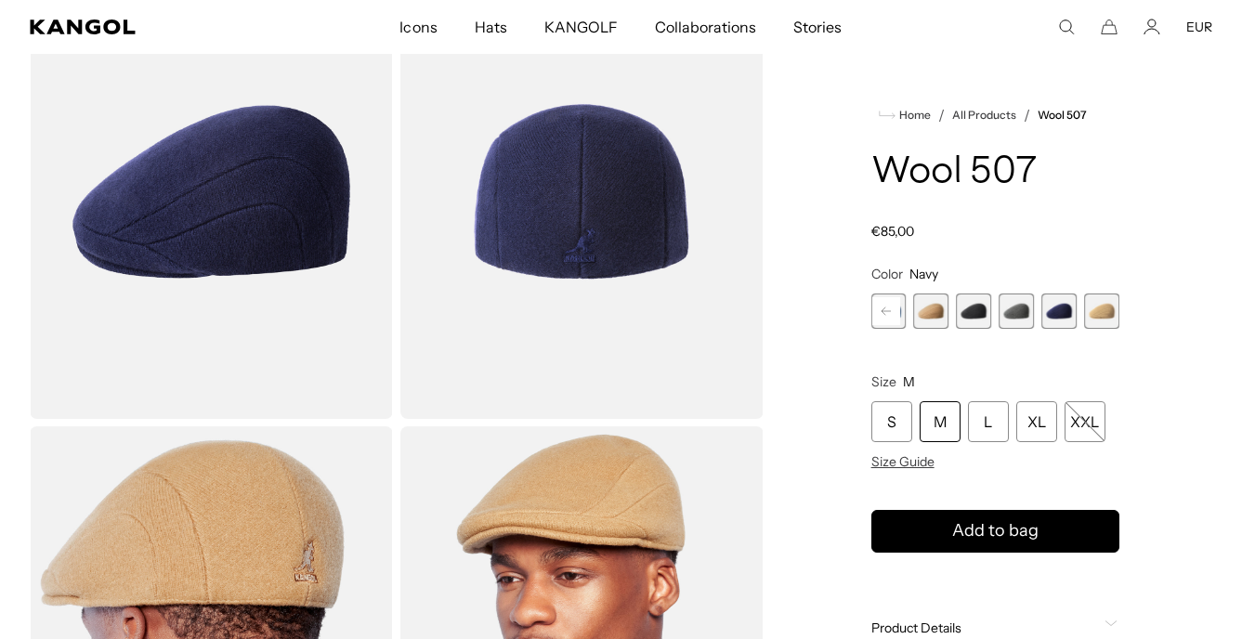
scroll to position [0, 383]
click at [1024, 316] on span "5 of 7" at bounding box center [1015, 310] width 35 height 35
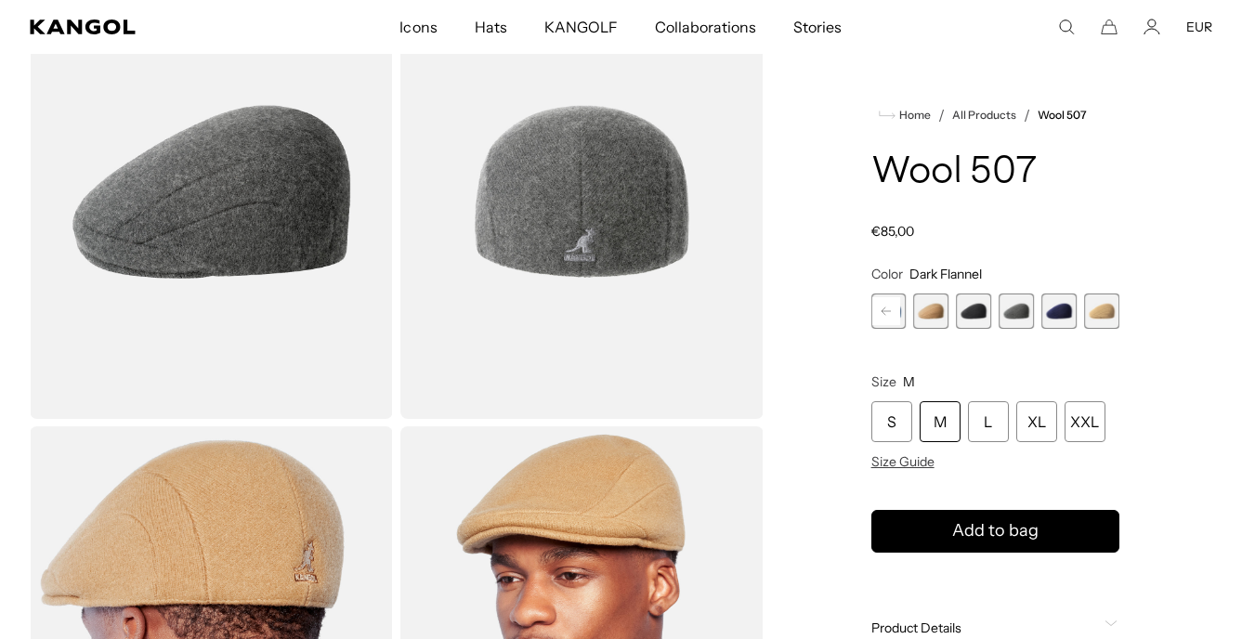
click at [968, 313] on span "4 of 7" at bounding box center [973, 310] width 35 height 35
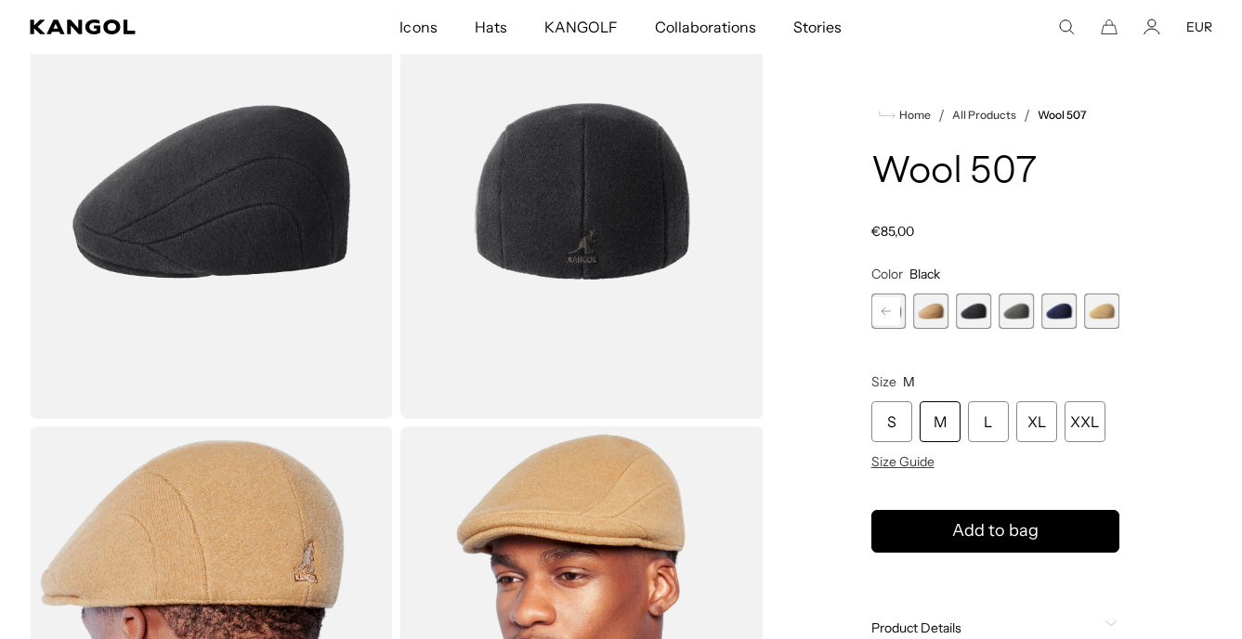
click at [929, 316] on span "3 of 7" at bounding box center [931, 310] width 35 height 35
click at [876, 314] on rect at bounding box center [886, 311] width 28 height 28
click at [881, 315] on span "1 of 7" at bounding box center [888, 310] width 35 height 35
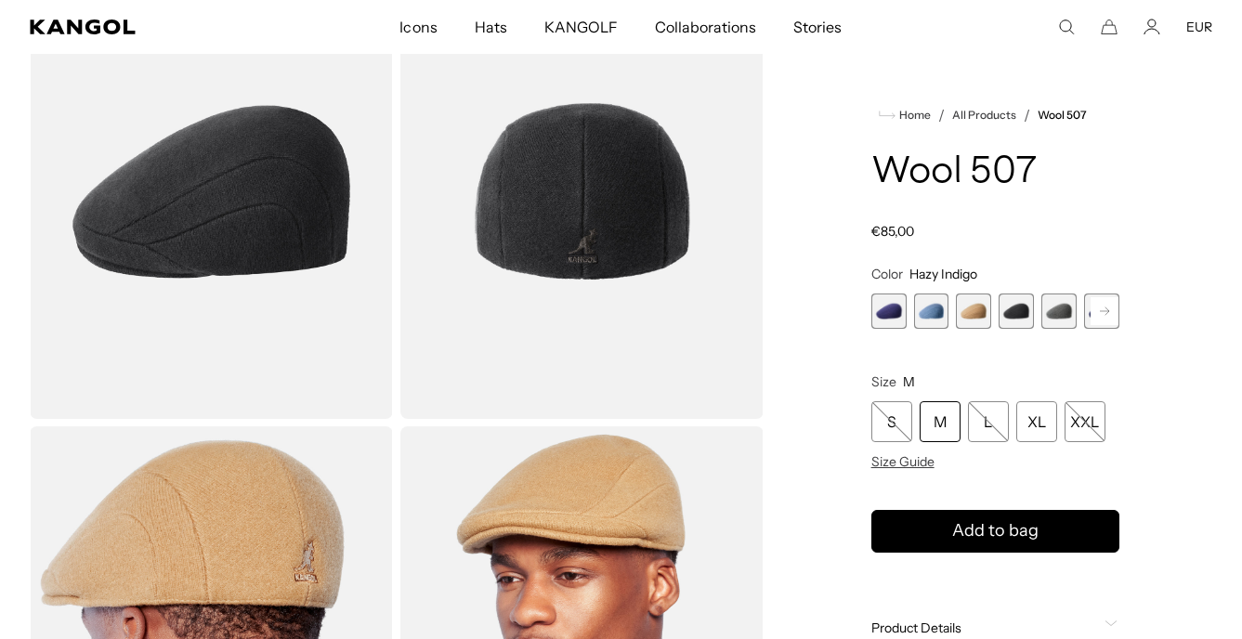
click at [928, 313] on span "2 of 7" at bounding box center [931, 310] width 35 height 35
click at [965, 313] on span "3 of 7" at bounding box center [973, 310] width 35 height 35
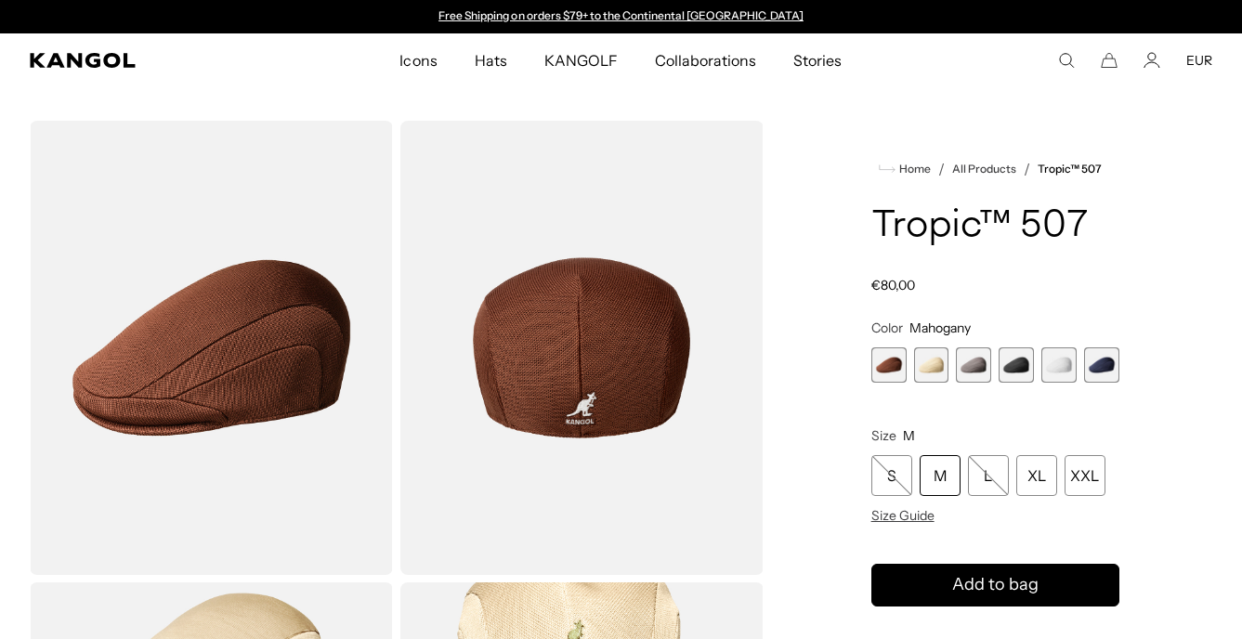
click at [1094, 364] on span "6 of 6" at bounding box center [1101, 364] width 35 height 35
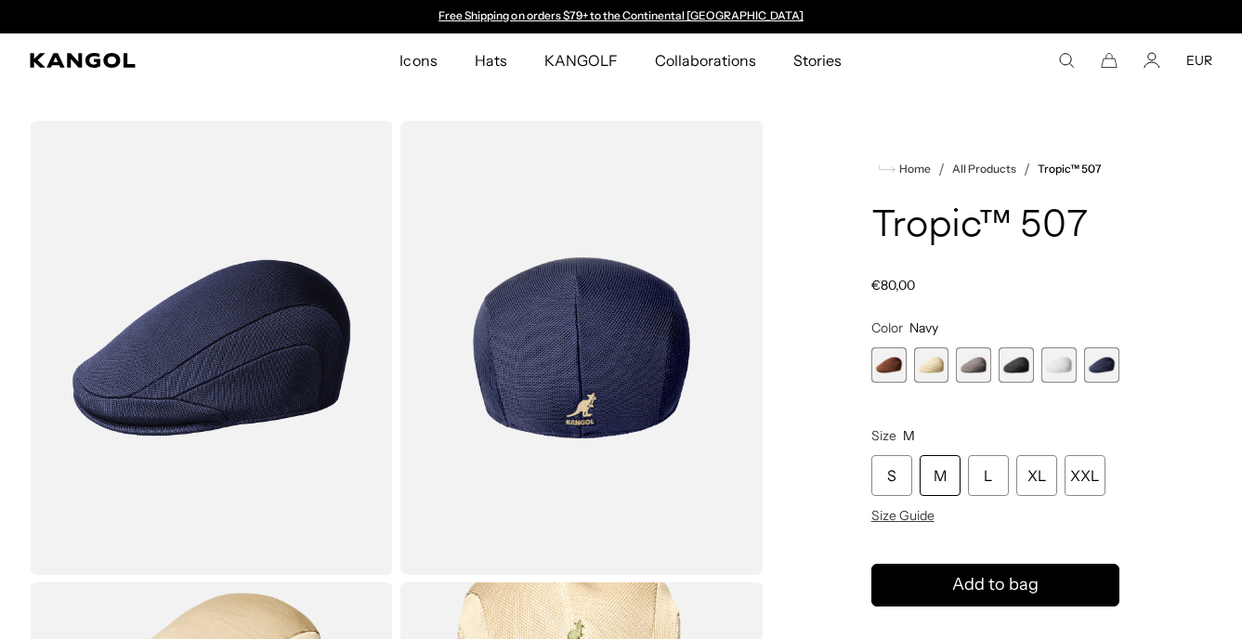
click at [1017, 367] on span "4 of 6" at bounding box center [1015, 364] width 35 height 35
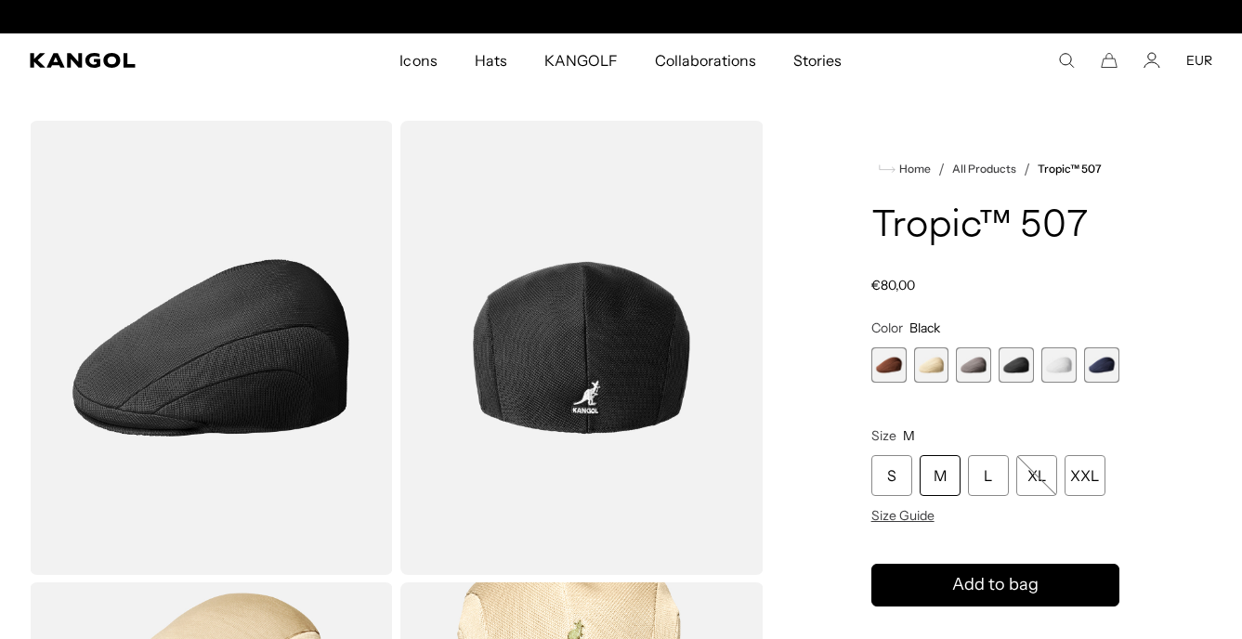
scroll to position [0, 383]
click at [934, 372] on span "2 of 6" at bounding box center [931, 364] width 35 height 35
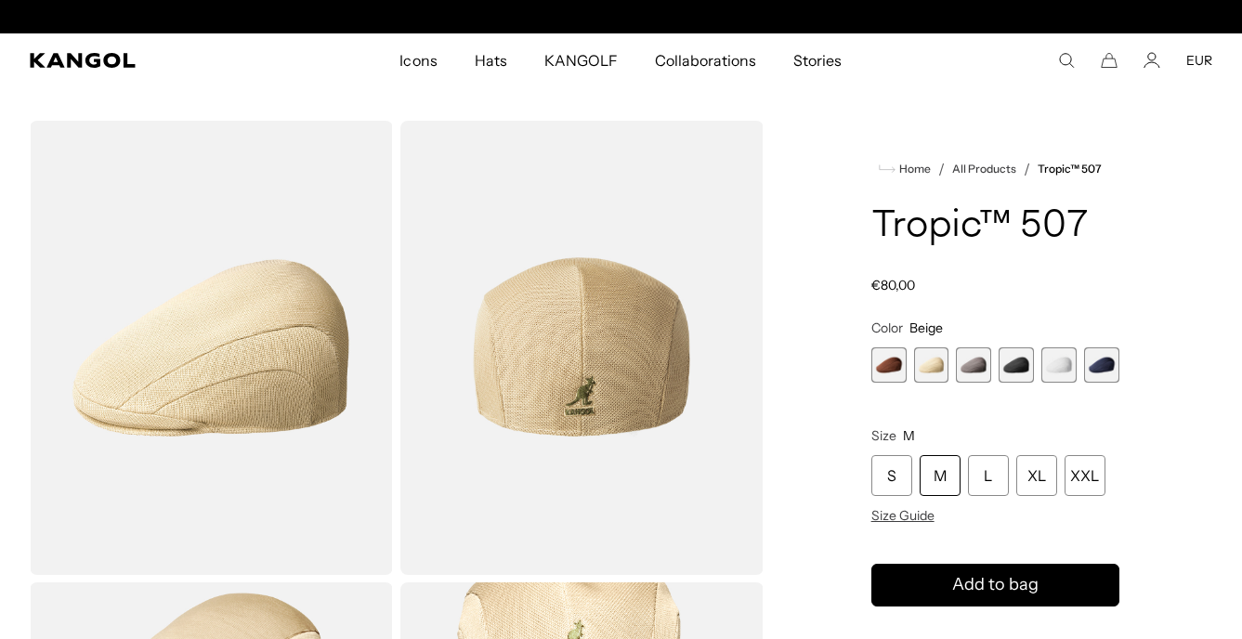
scroll to position [0, 383]
click at [890, 366] on span "1 of 6" at bounding box center [888, 364] width 35 height 35
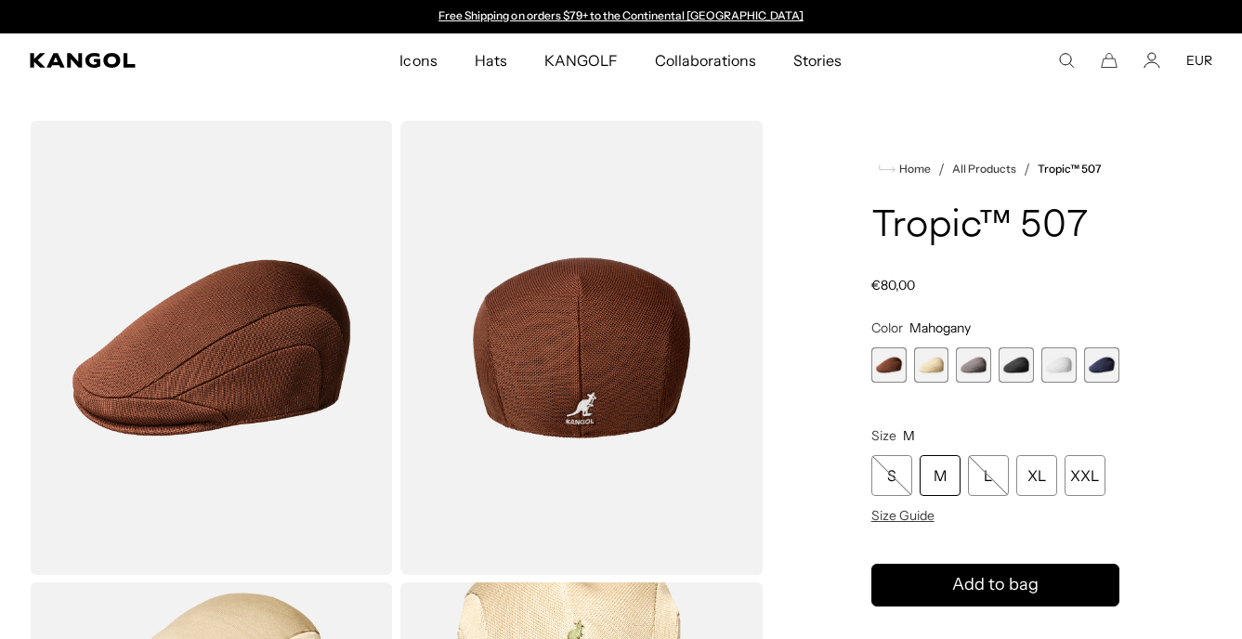
click at [973, 367] on span "3 of 6" at bounding box center [973, 364] width 35 height 35
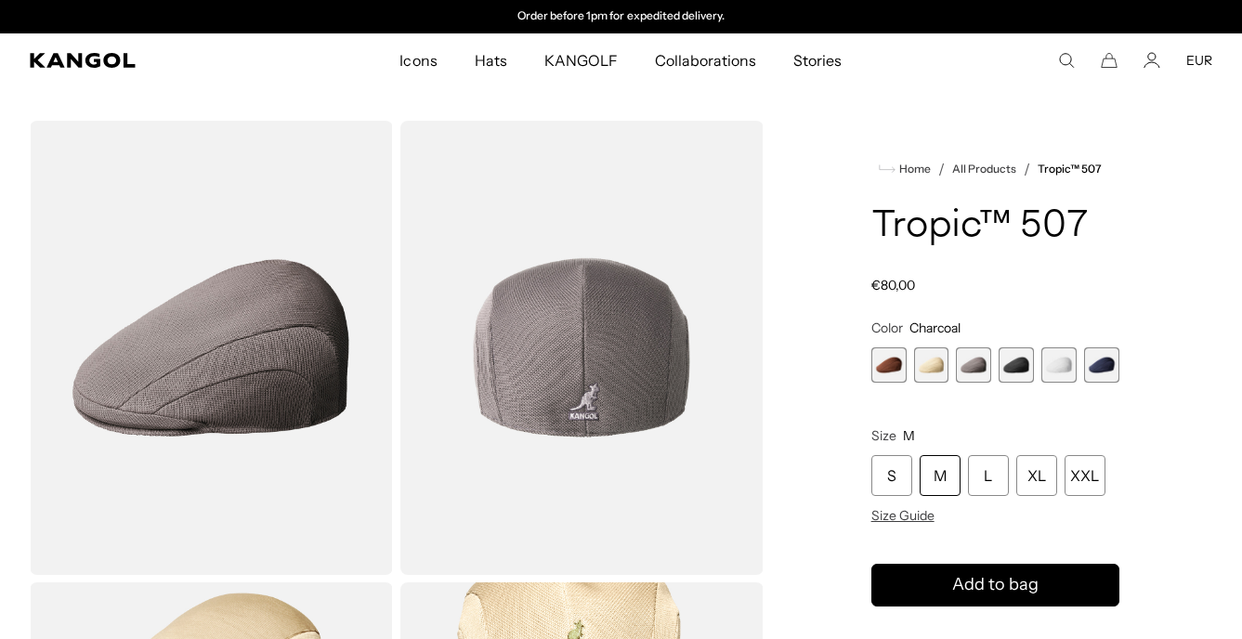
click at [1015, 368] on span "4 of 6" at bounding box center [1015, 364] width 35 height 35
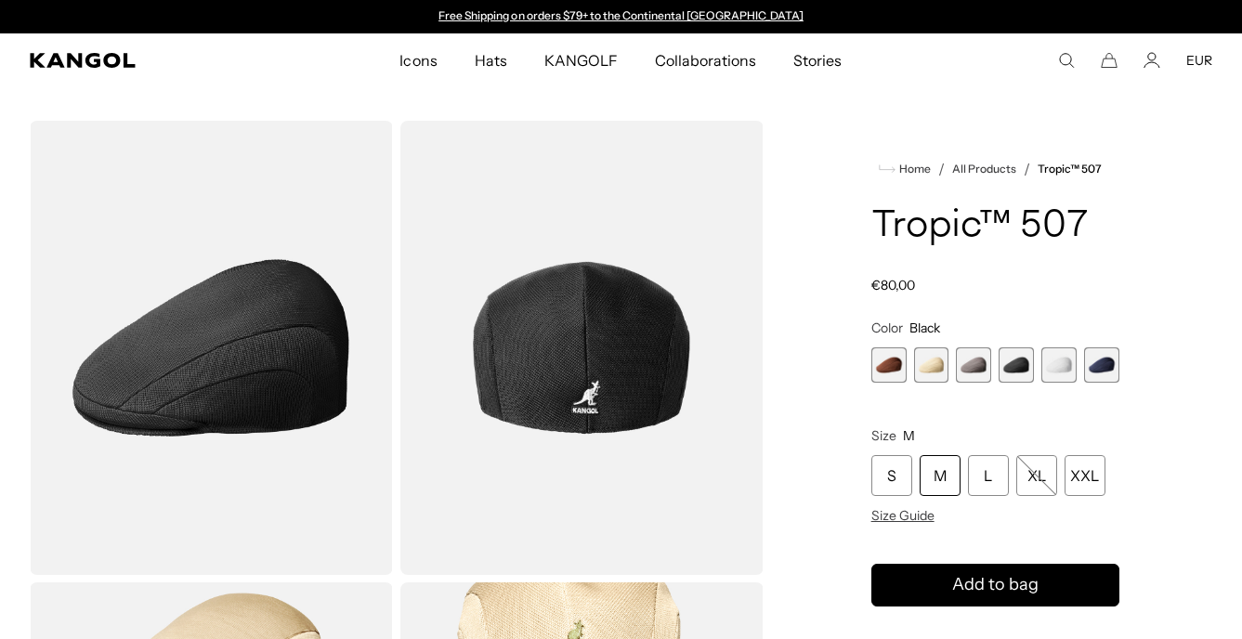
click at [1095, 365] on span "6 of 6" at bounding box center [1101, 364] width 35 height 35
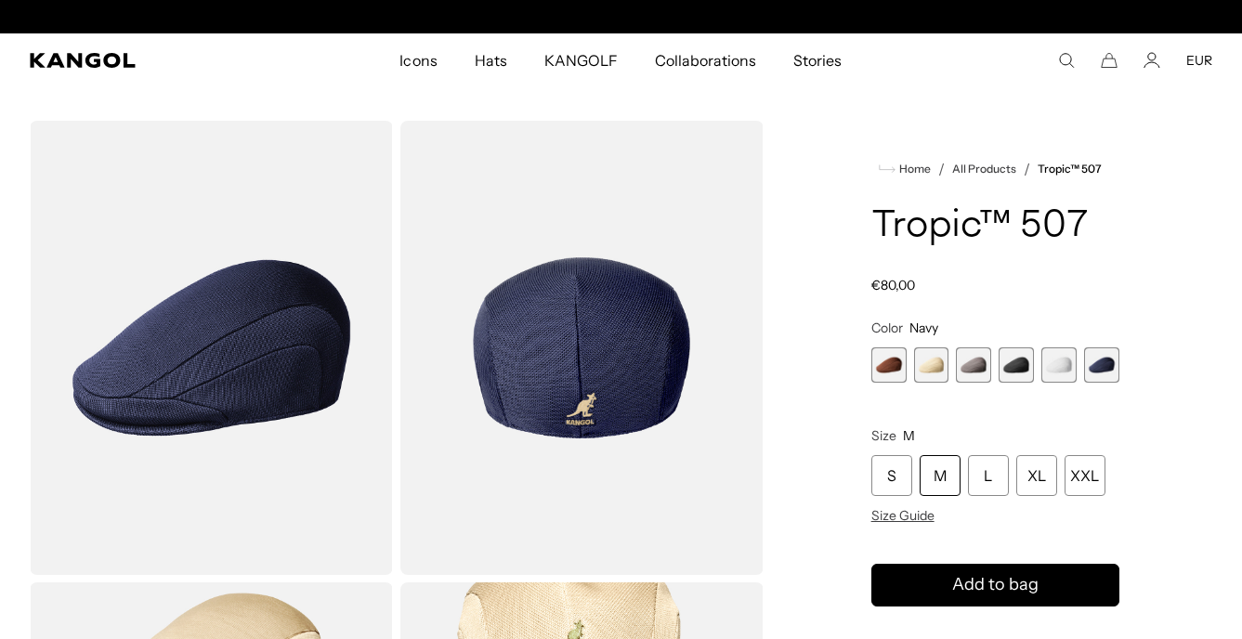
scroll to position [0, 383]
click at [1056, 365] on span "5 of 6" at bounding box center [1058, 364] width 35 height 35
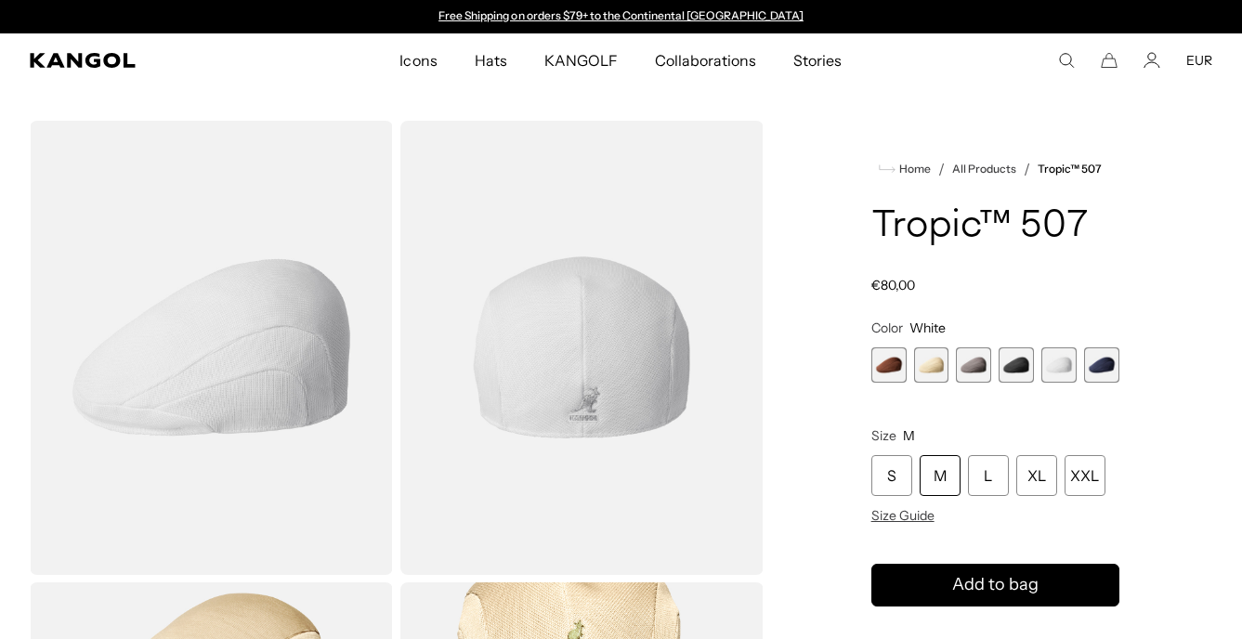
click at [892, 369] on span "1 of 6" at bounding box center [888, 364] width 35 height 35
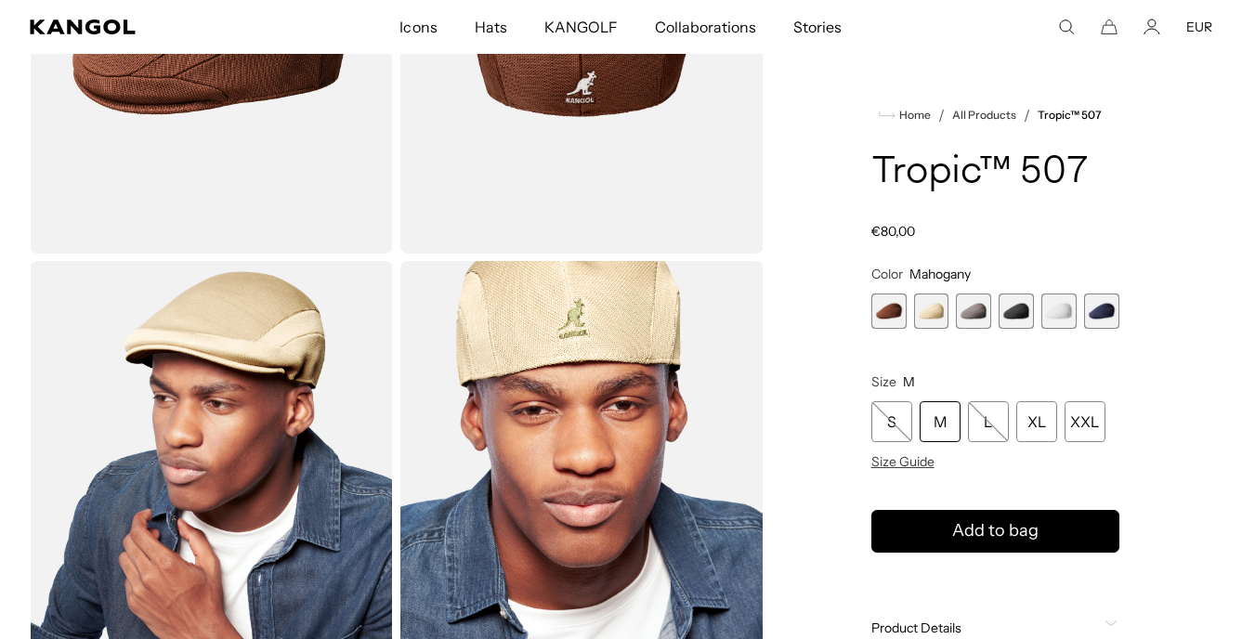
scroll to position [0, 383]
click at [925, 313] on span "2 of 6" at bounding box center [931, 310] width 35 height 35
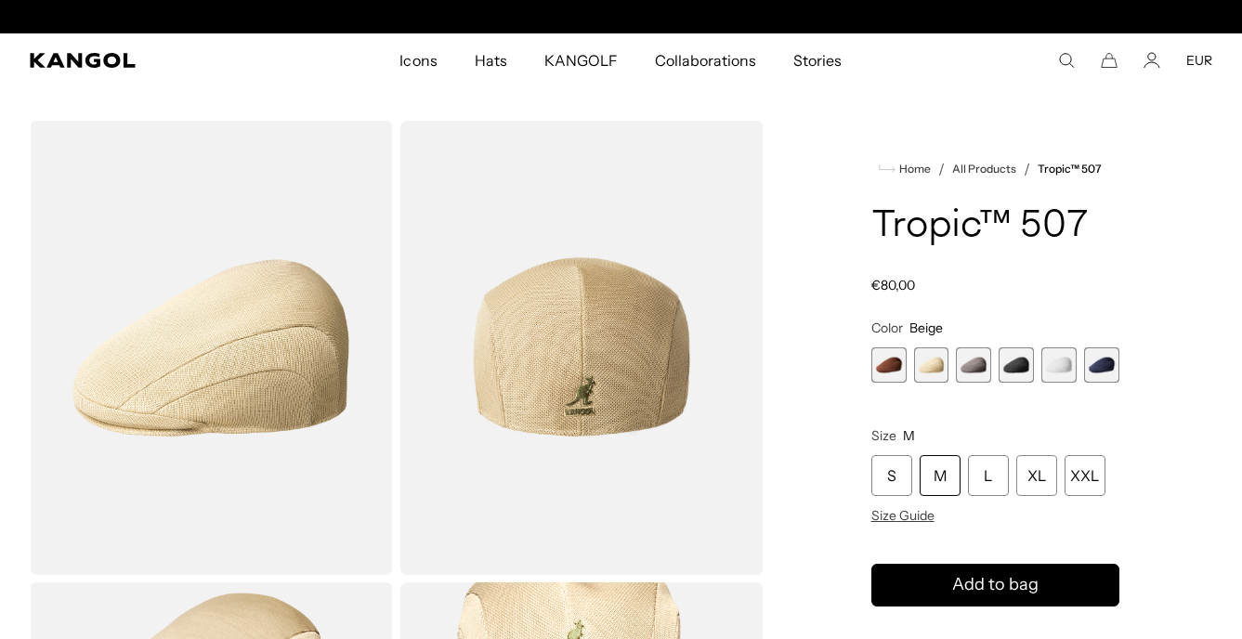
scroll to position [0, 383]
click at [897, 377] on span "1 of 6" at bounding box center [888, 364] width 35 height 35
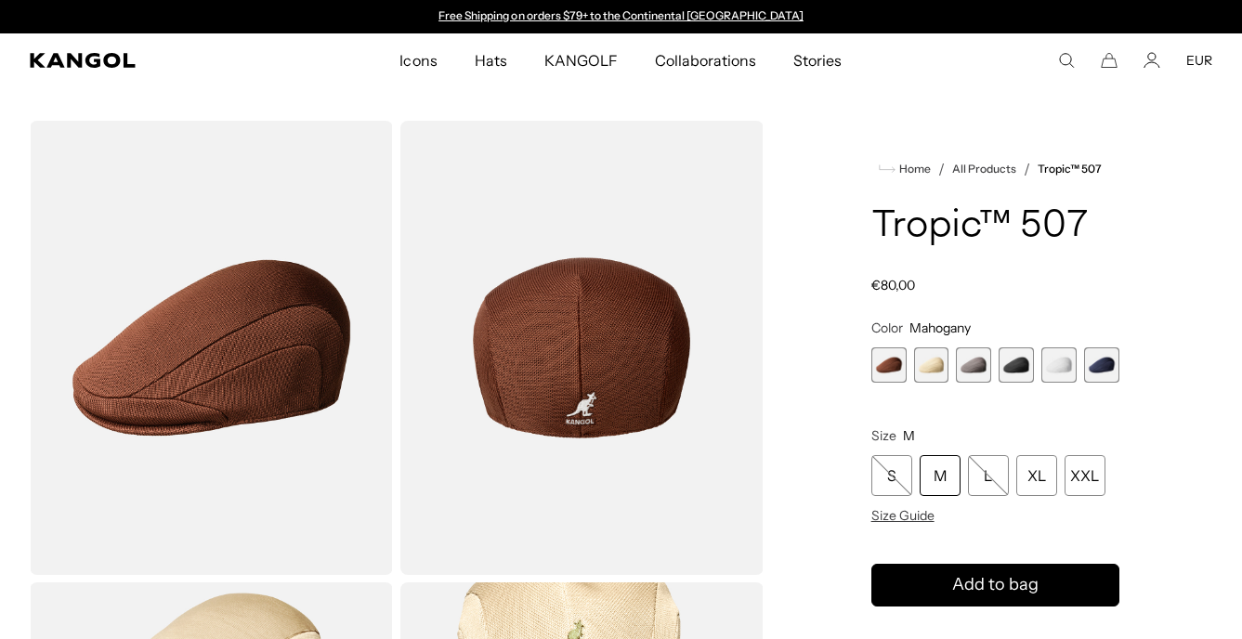
click at [967, 371] on span "3 of 6" at bounding box center [973, 364] width 35 height 35
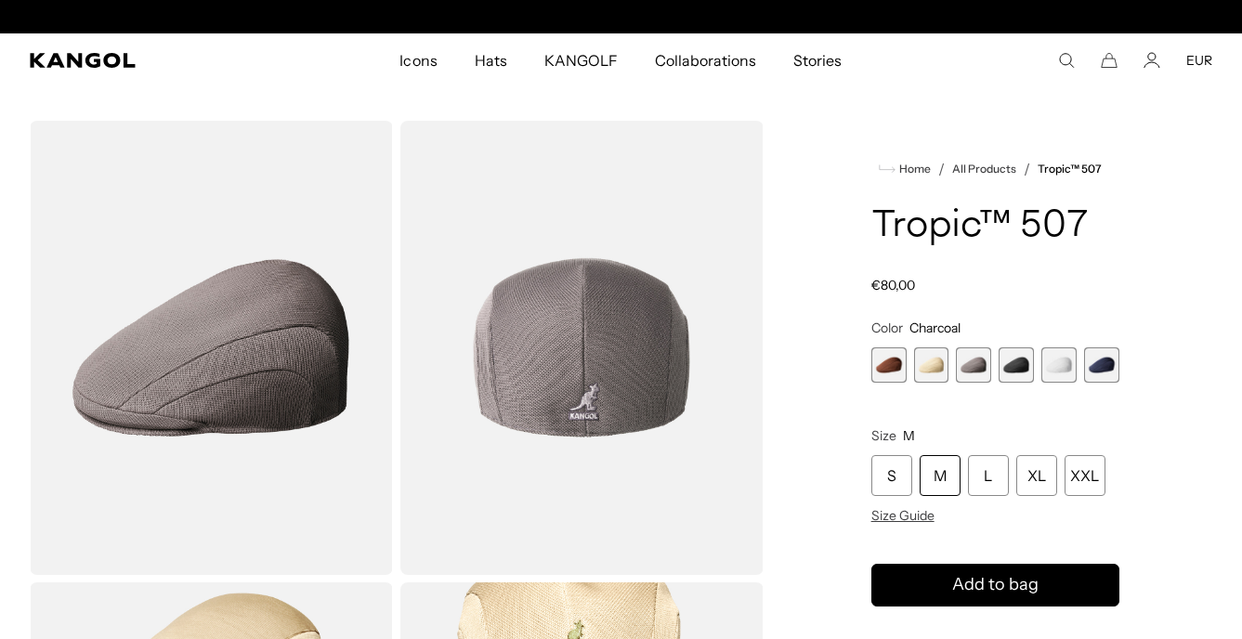
scroll to position [0, 383]
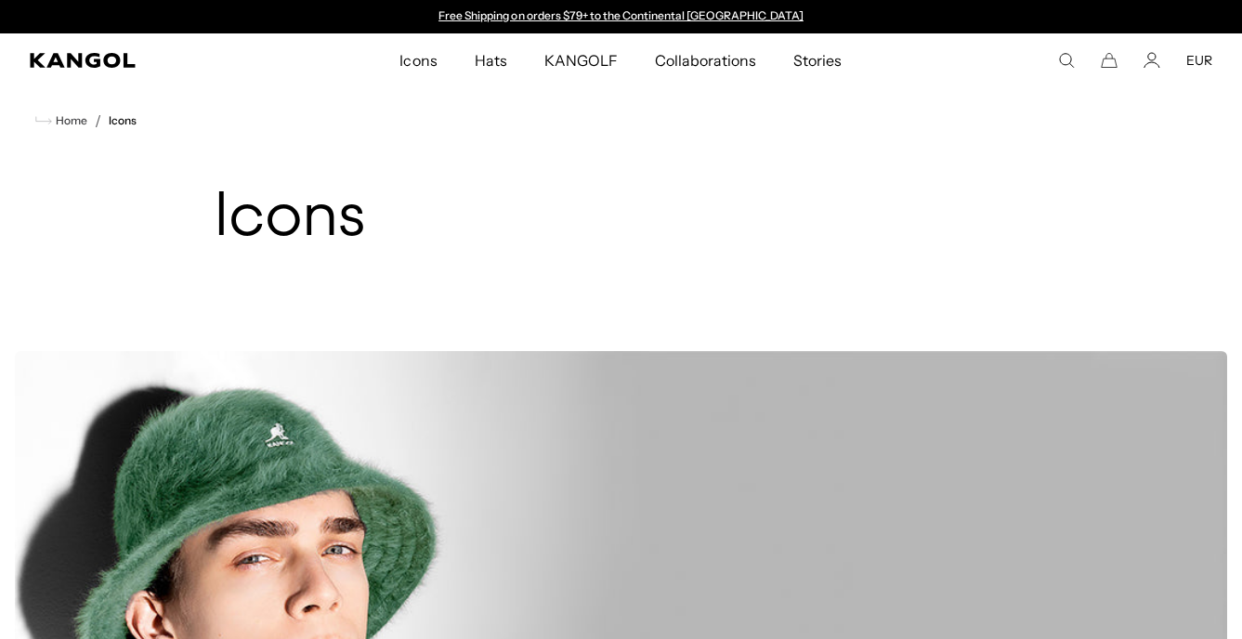
click at [1059, 62] on icon "Search here" at bounding box center [1066, 60] width 17 height 17
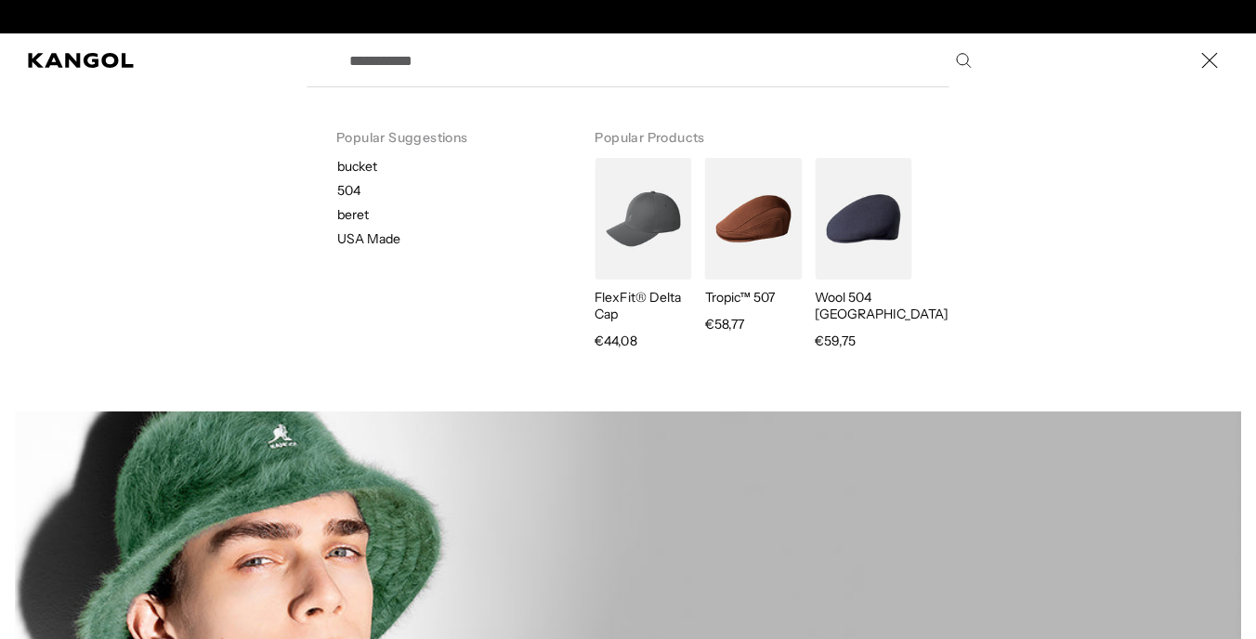
scroll to position [0, 383]
click at [374, 52] on label "Search here" at bounding box center [402, 52] width 84 height 0
click at [374, 58] on input "Search here" at bounding box center [659, 60] width 642 height 46
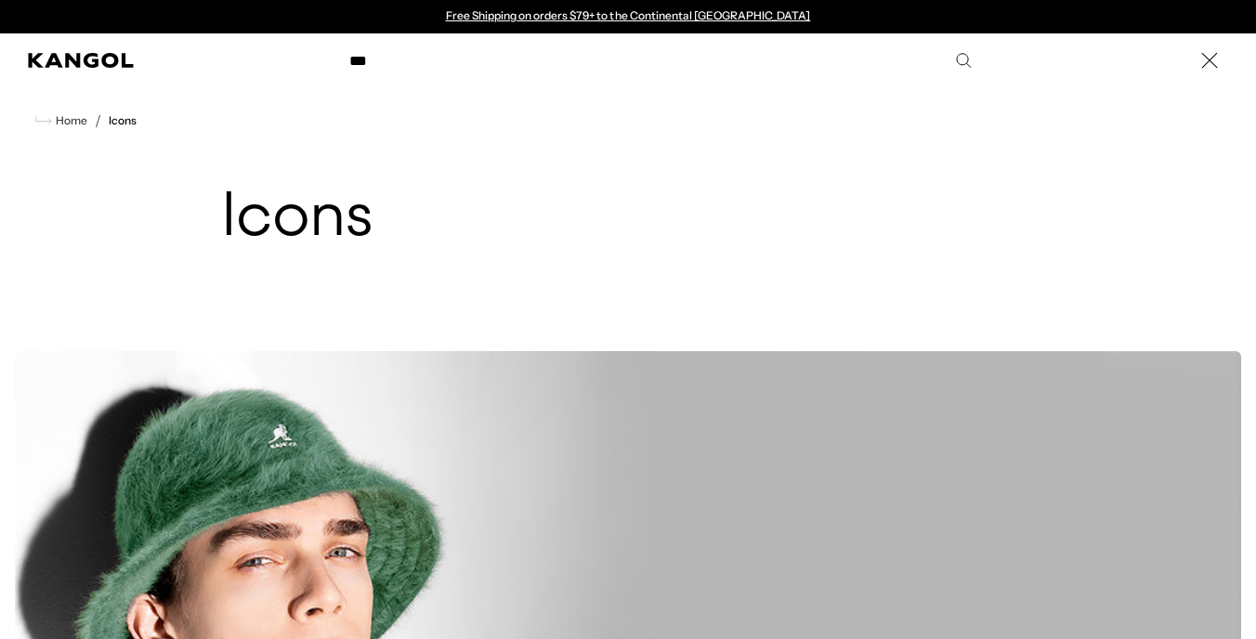
type input "****"
